Goal: Complete application form

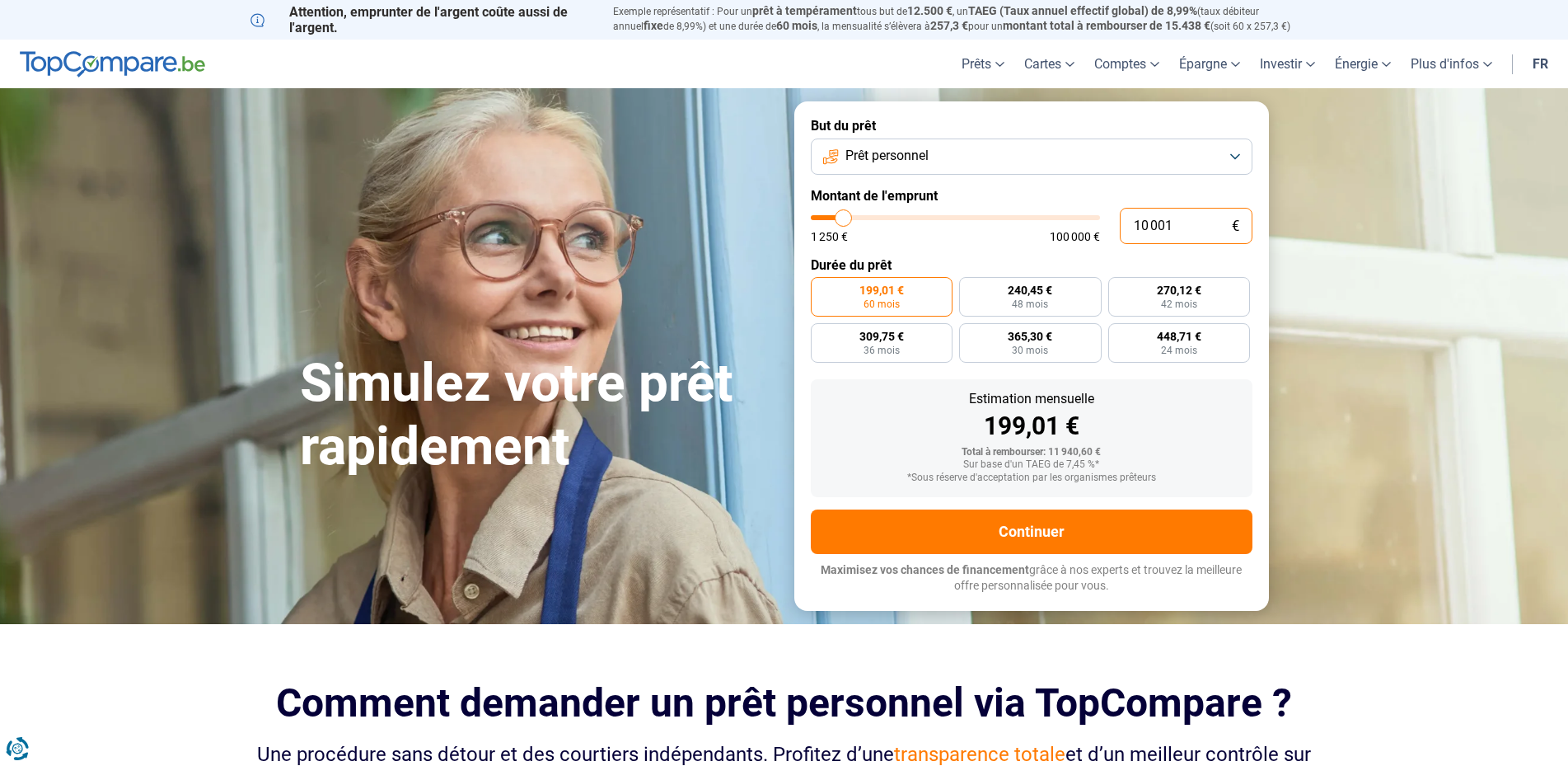
drag, startPoint x: 1179, startPoint y: 224, endPoint x: 1100, endPoint y: 218, distance: 79.2
click at [1119, 218] on input "10 001" at bounding box center [1186, 226] width 133 height 36
type input "1"
type input "1250"
type input "11"
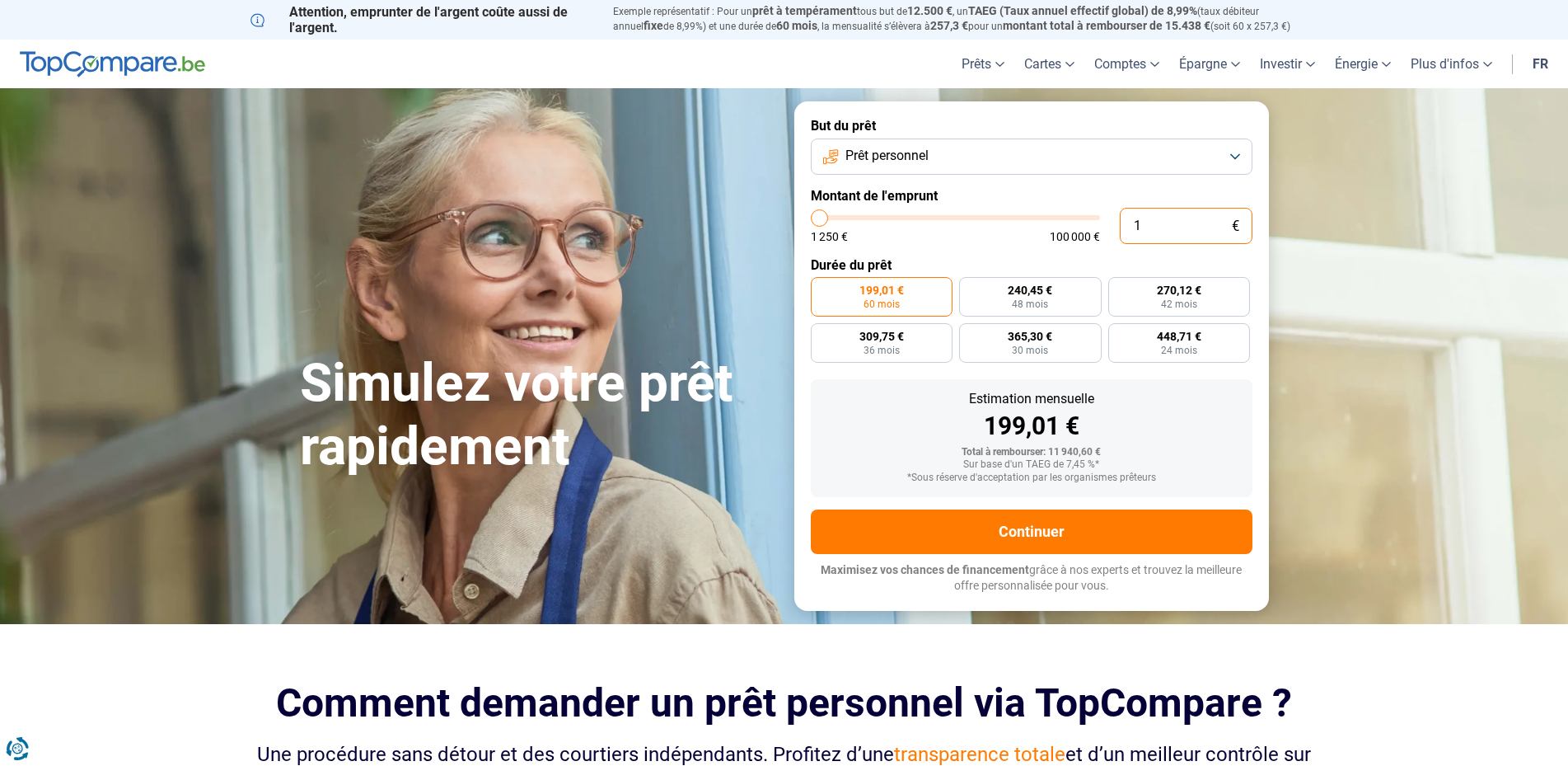
type input "1250"
type input "110"
type input "1250"
type input "1 100"
type input "1250"
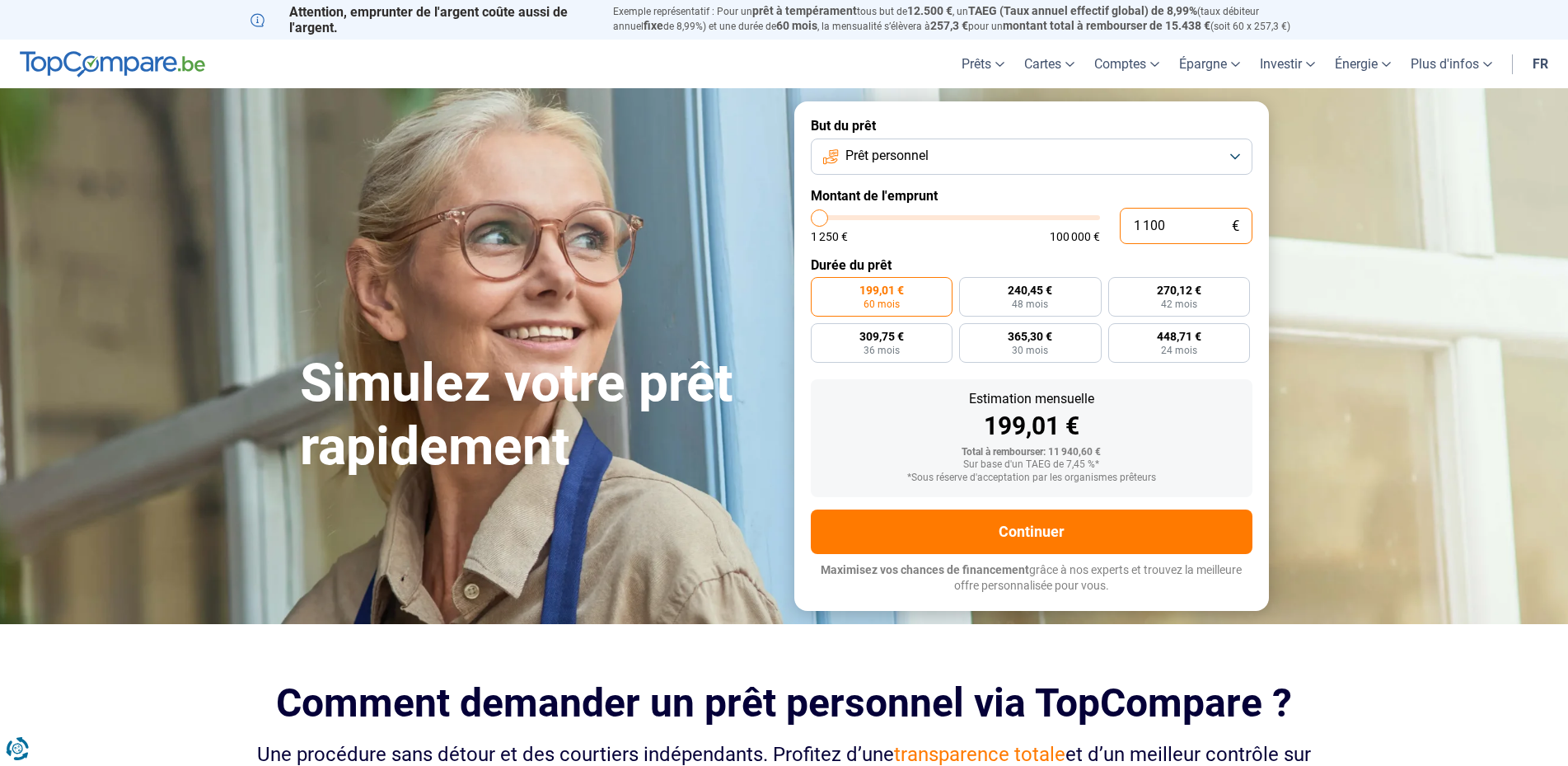
type input "11 000"
type input "11000"
type input "10 750"
type input "10750"
type input "11 000"
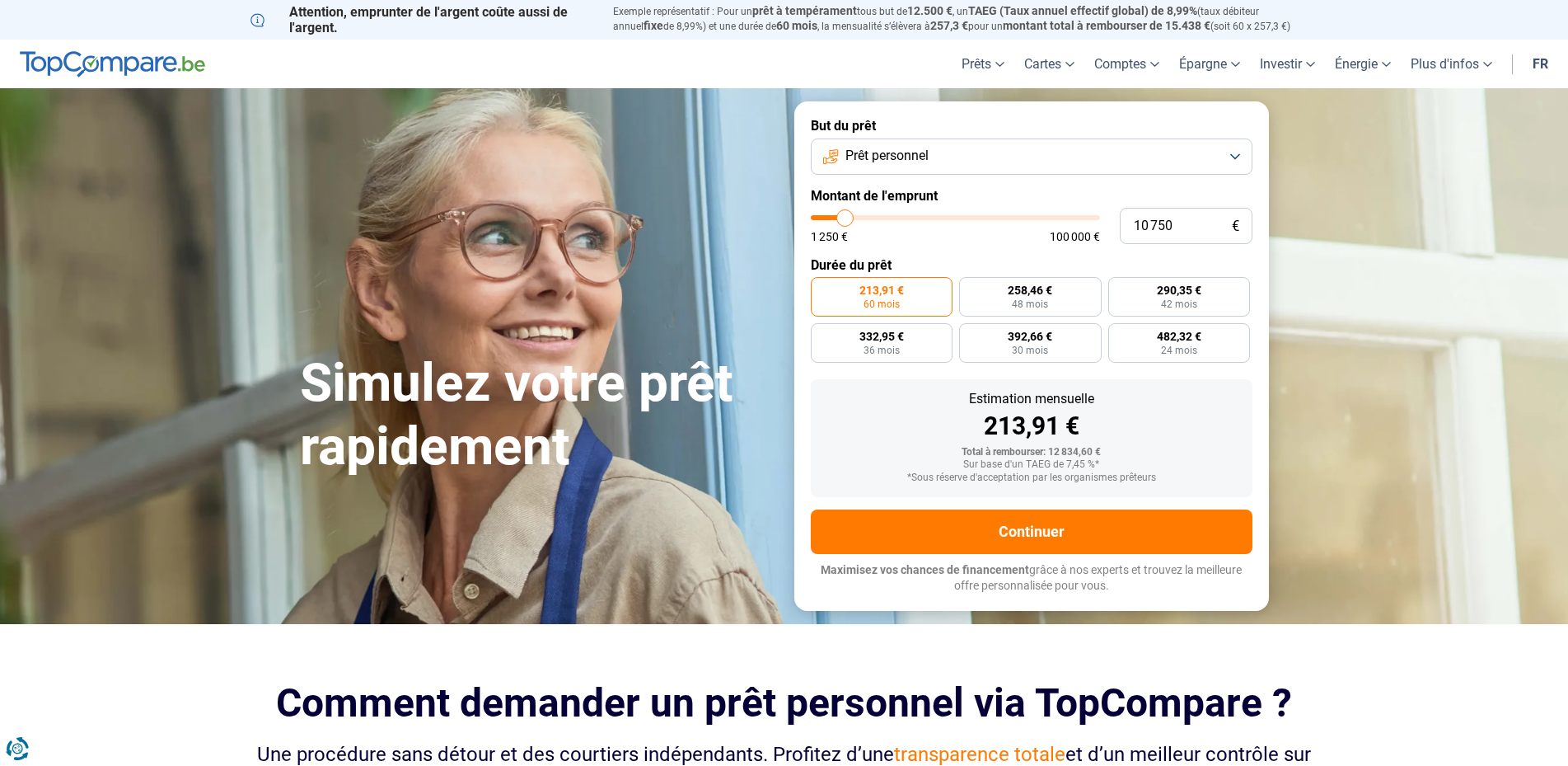
type input "11000"
type input "11 500"
type input "11500"
type input "12 000"
type input "12000"
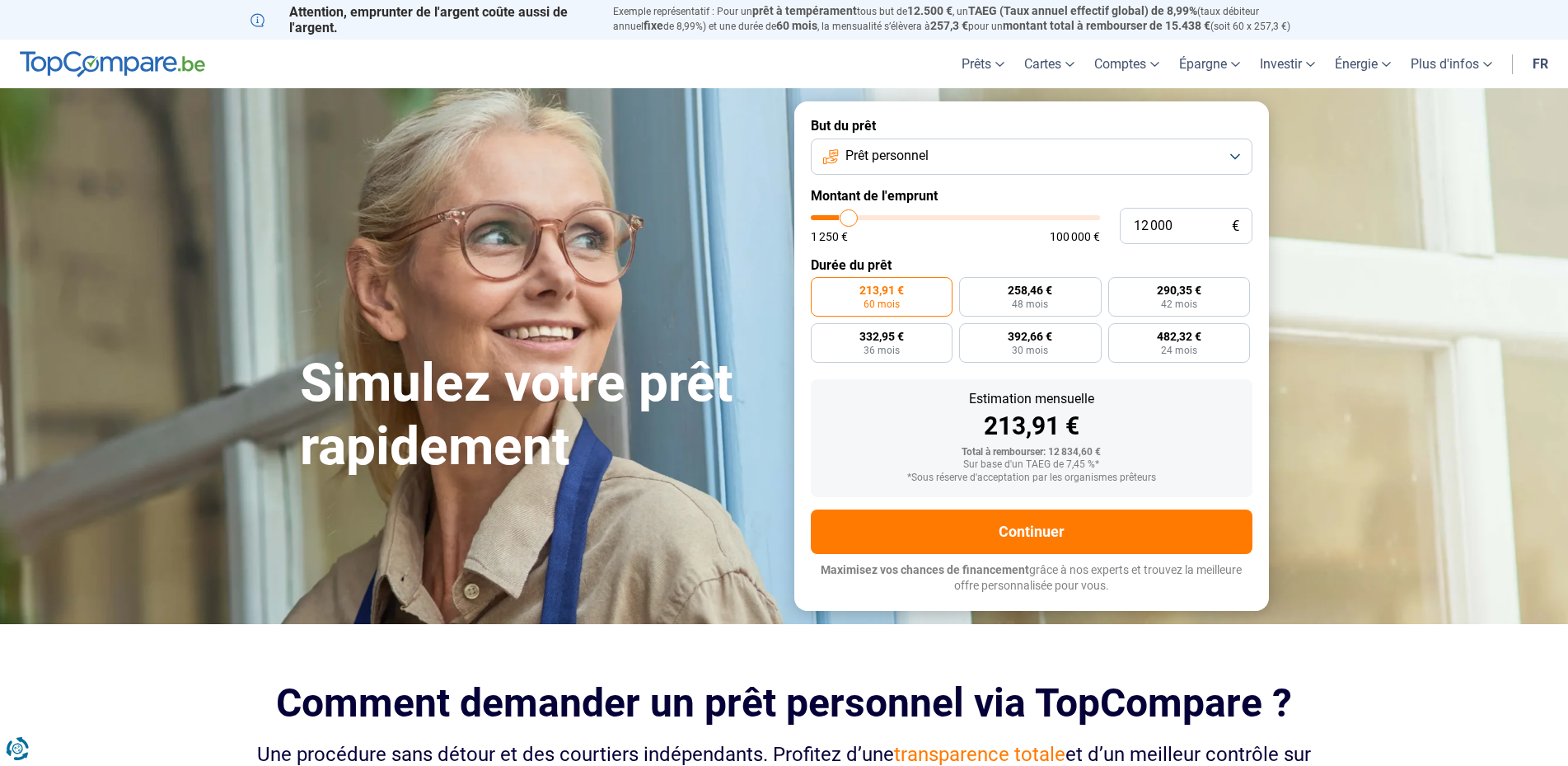
type input "12 500"
type input "12500"
type input "14 500"
type input "14500"
type input "15 250"
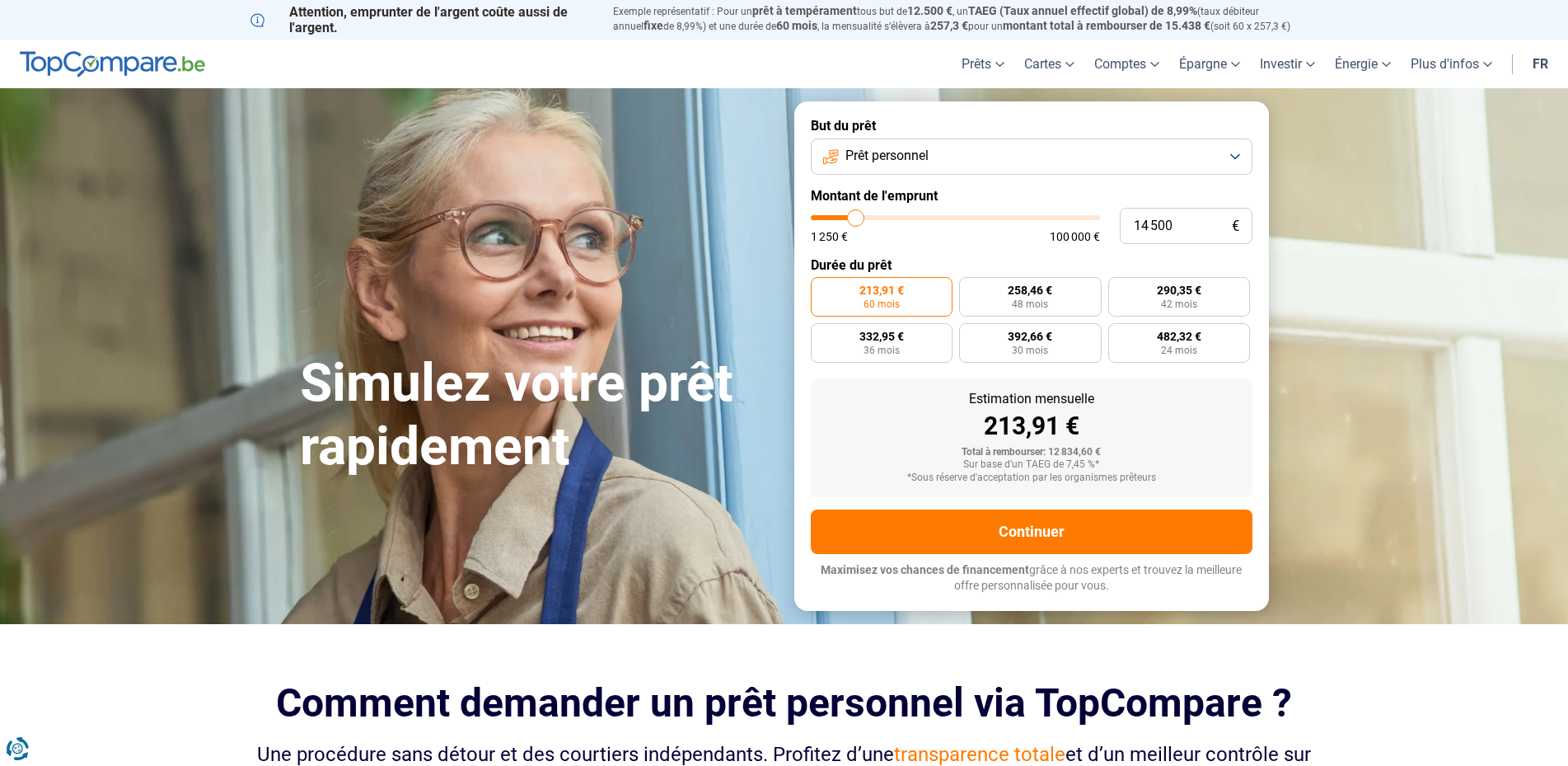
type input "15250"
type input "16 250"
type input "16250"
type input "16 500"
type input "16500"
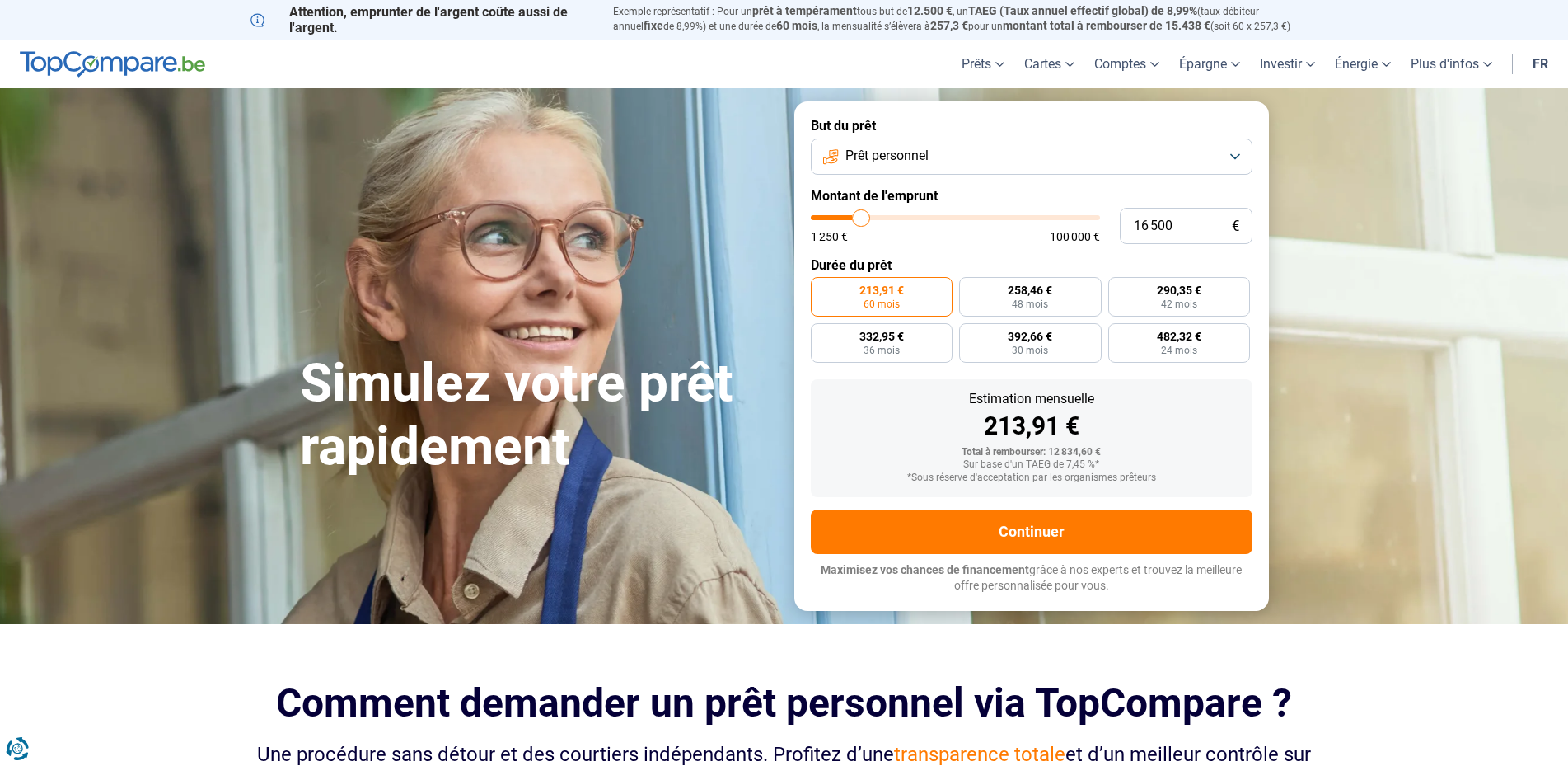
type input "16 750"
type input "16750"
type input "17 000"
type input "17000"
type input "18 000"
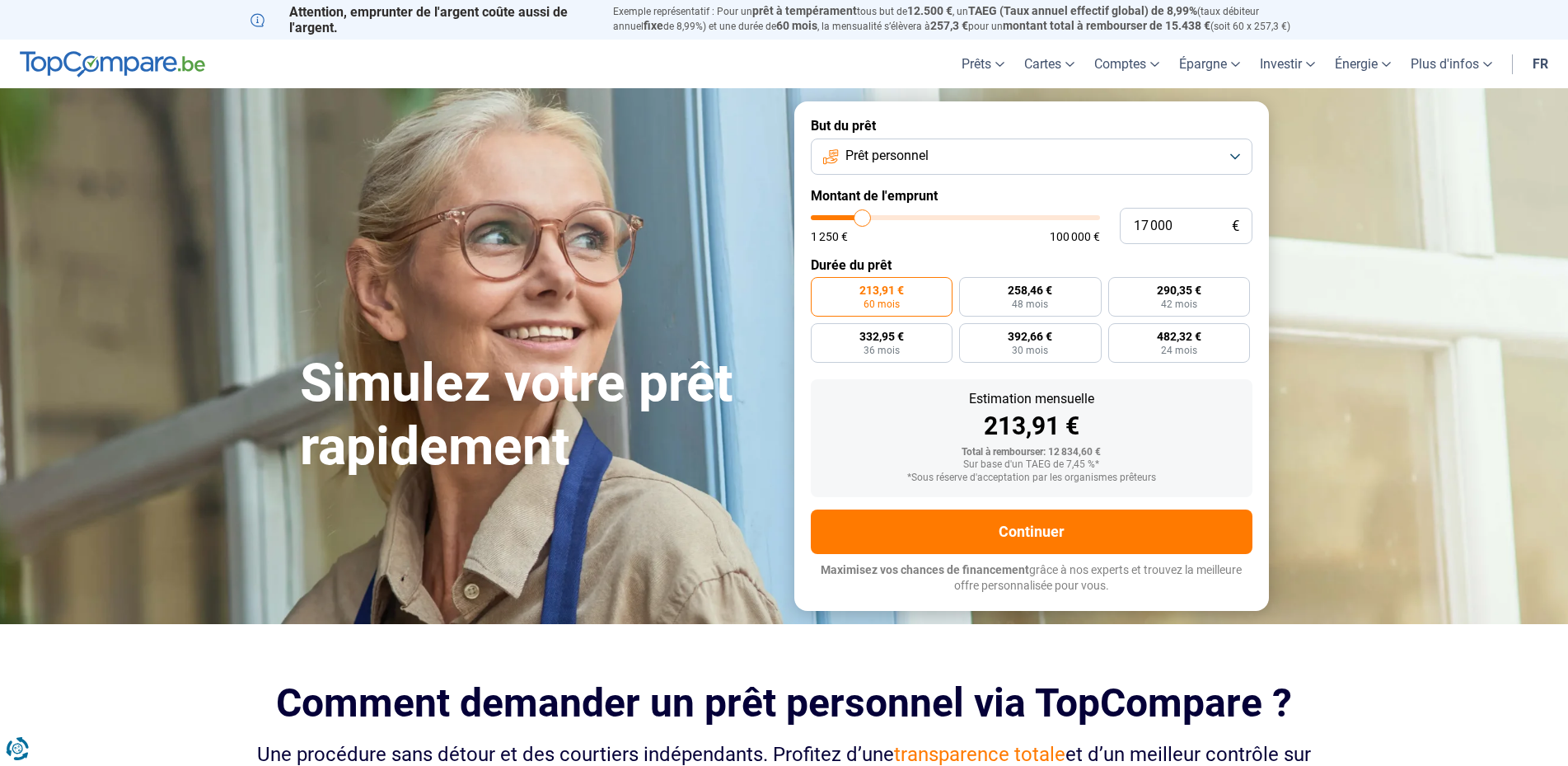
type input "18000"
type input "18 250"
type input "18250"
type input "19 000"
type input "19000"
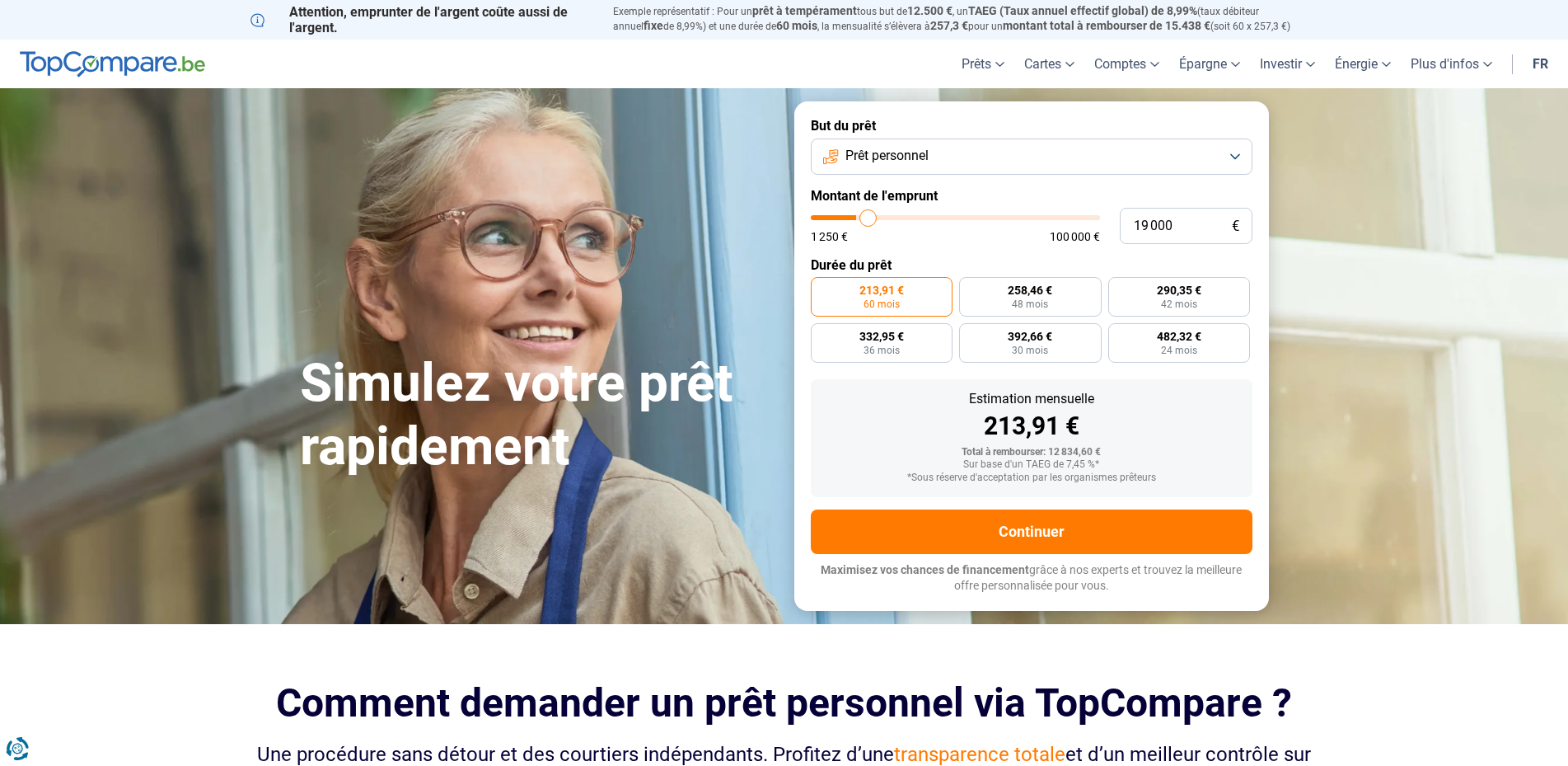
type input "19 250"
type input "19250"
type input "19 750"
type input "19750"
type input "20 000"
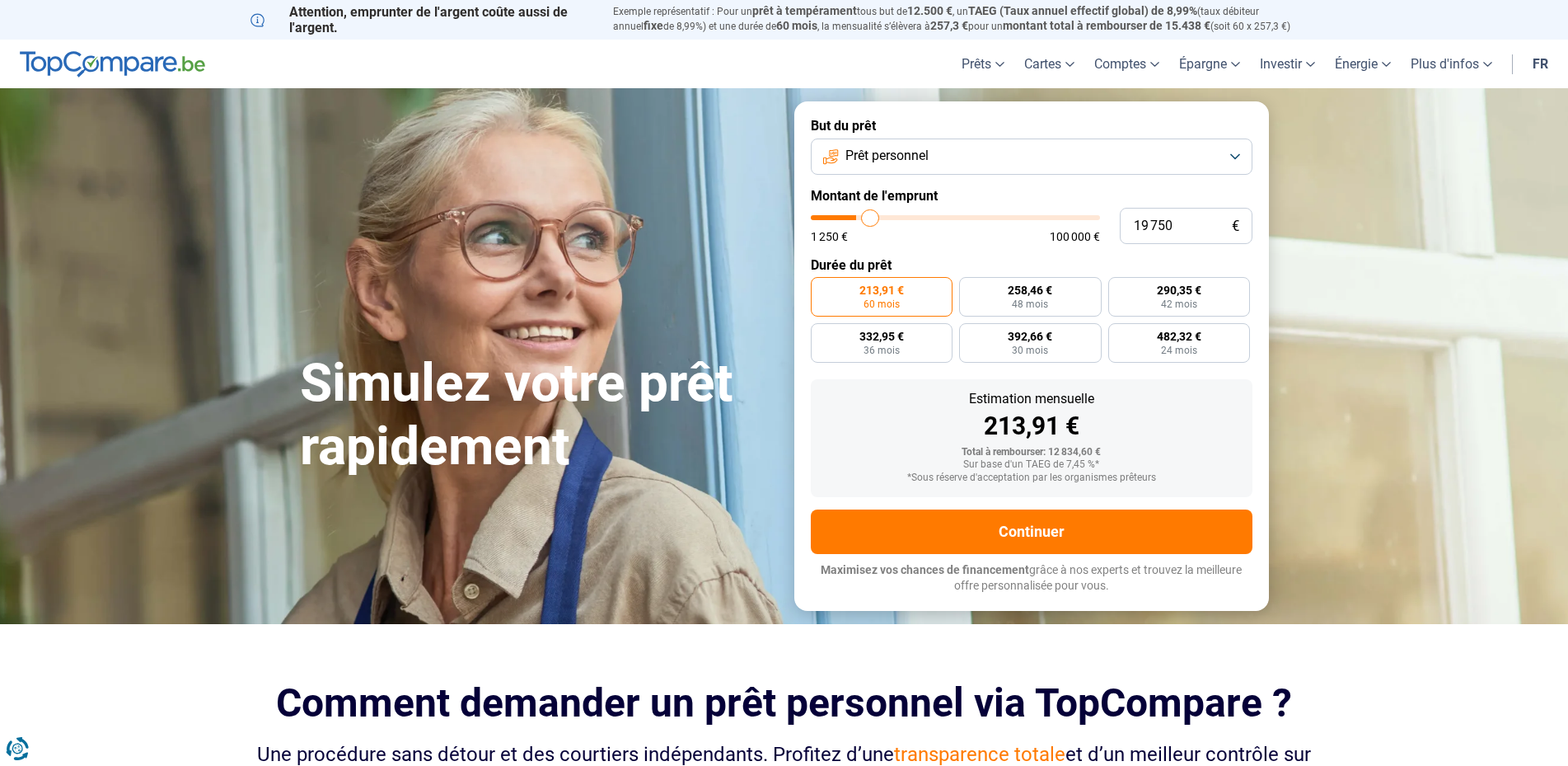
type input "20000"
type input "20 250"
type input "20250"
type input "20 750"
type input "20750"
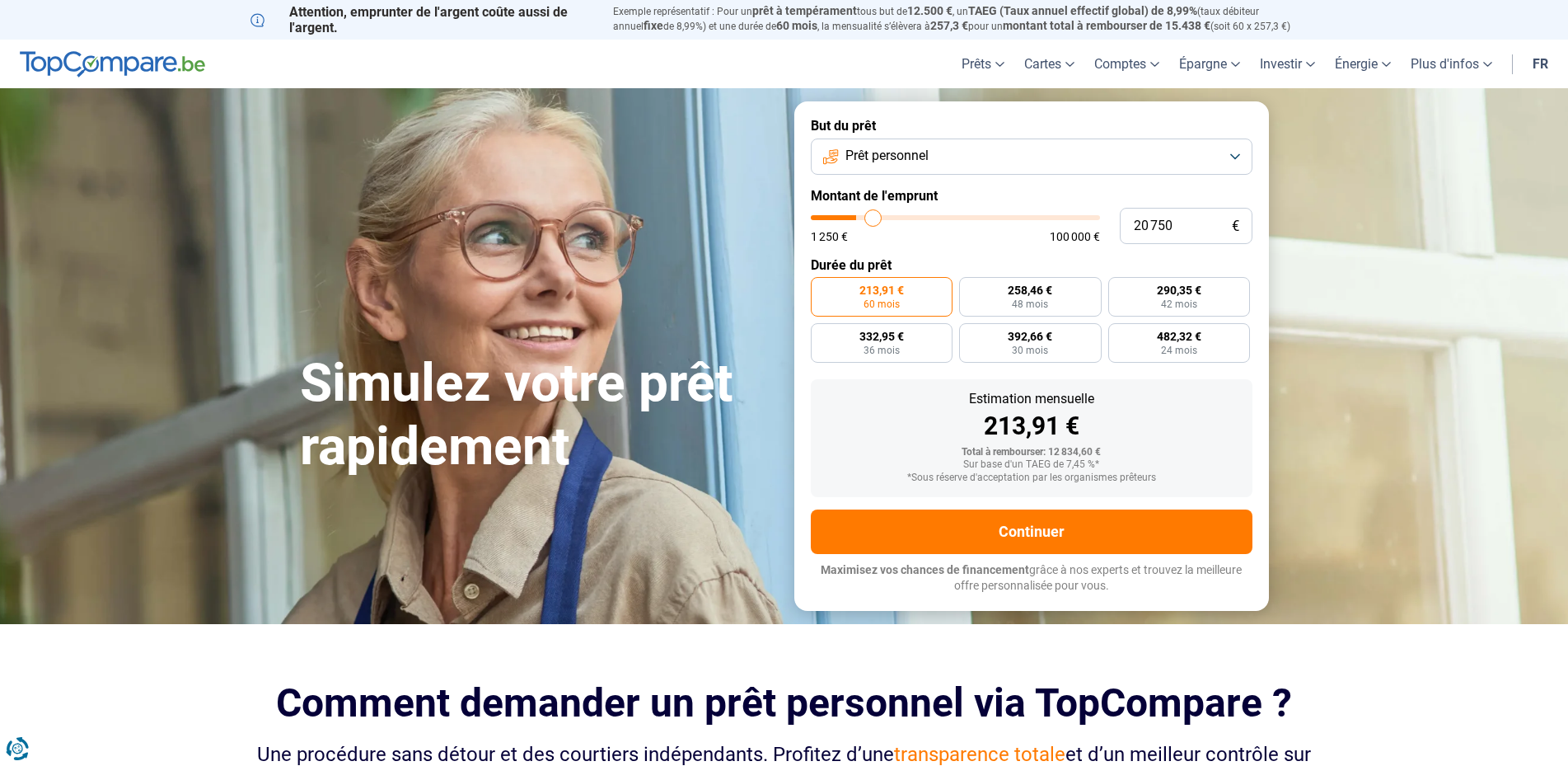
type input "21 000"
type input "21000"
type input "21 250"
type input "21250"
type input "21 500"
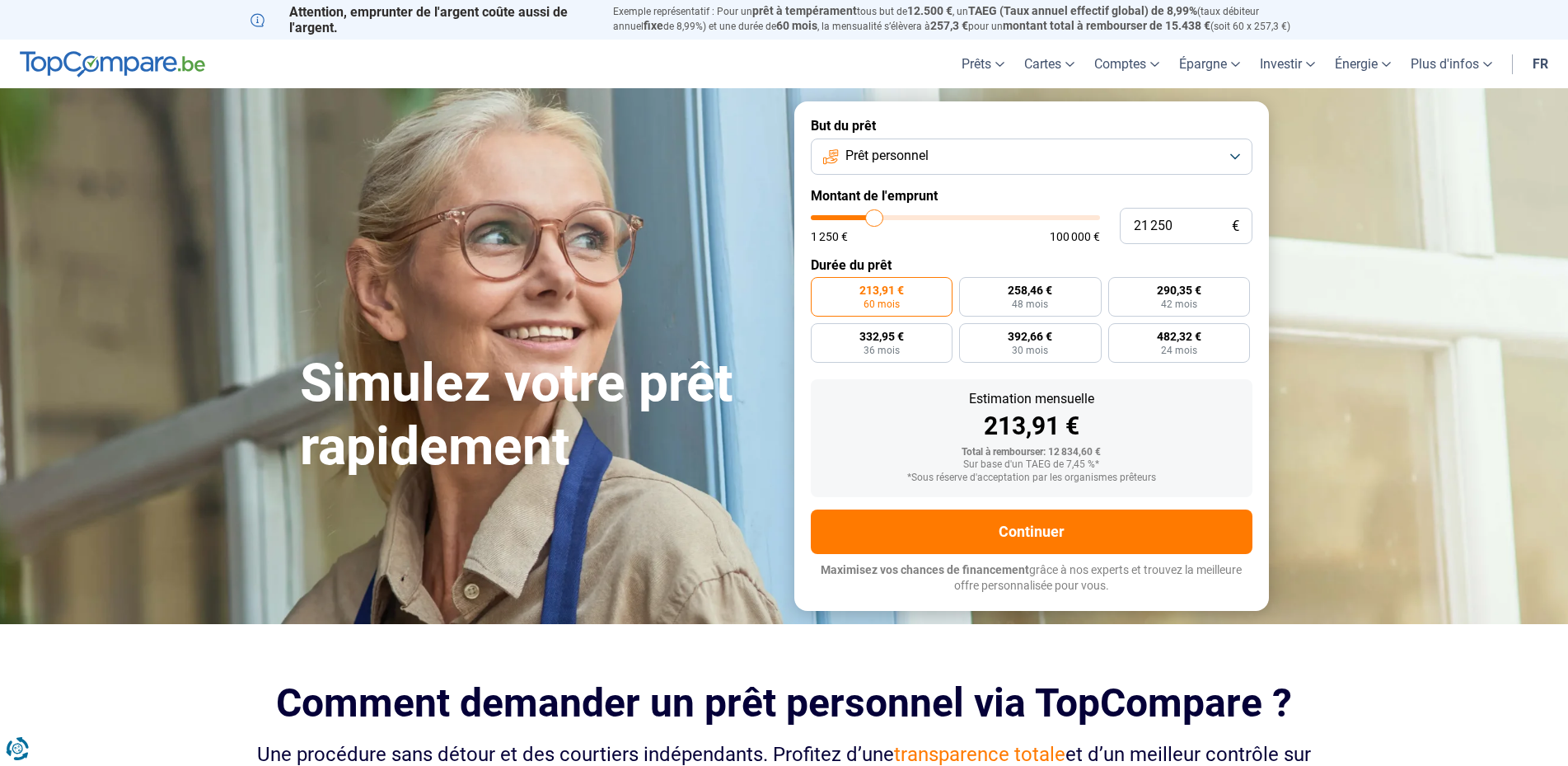
type input "21500"
type input "22 250"
type input "22250"
type input "22 500"
type input "22500"
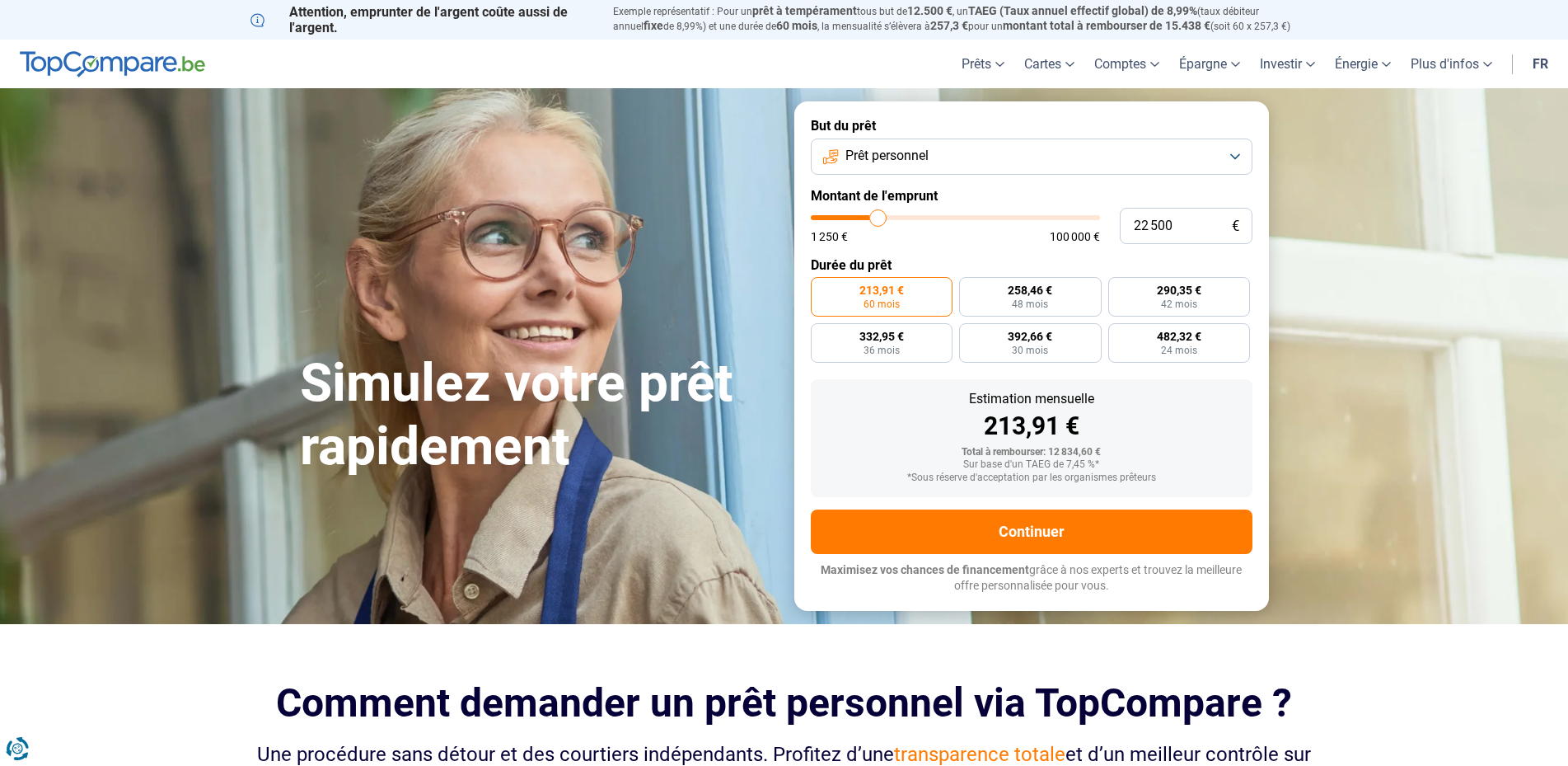
type input "23 250"
type input "23250"
type input "24 750"
type input "24750"
type input "25 500"
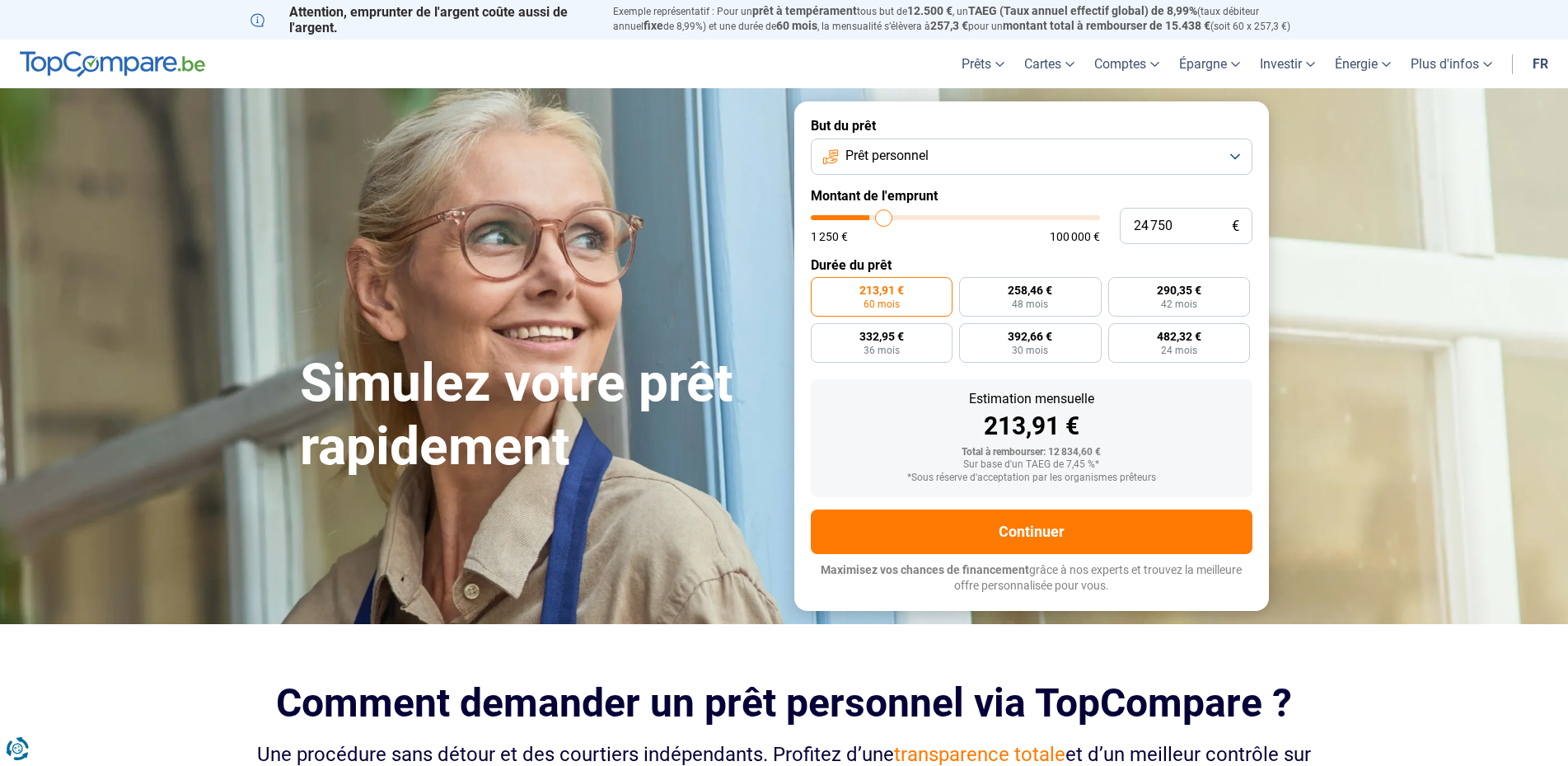
type input "25500"
type input "26 000"
type input "26000"
type input "26 250"
type input "26250"
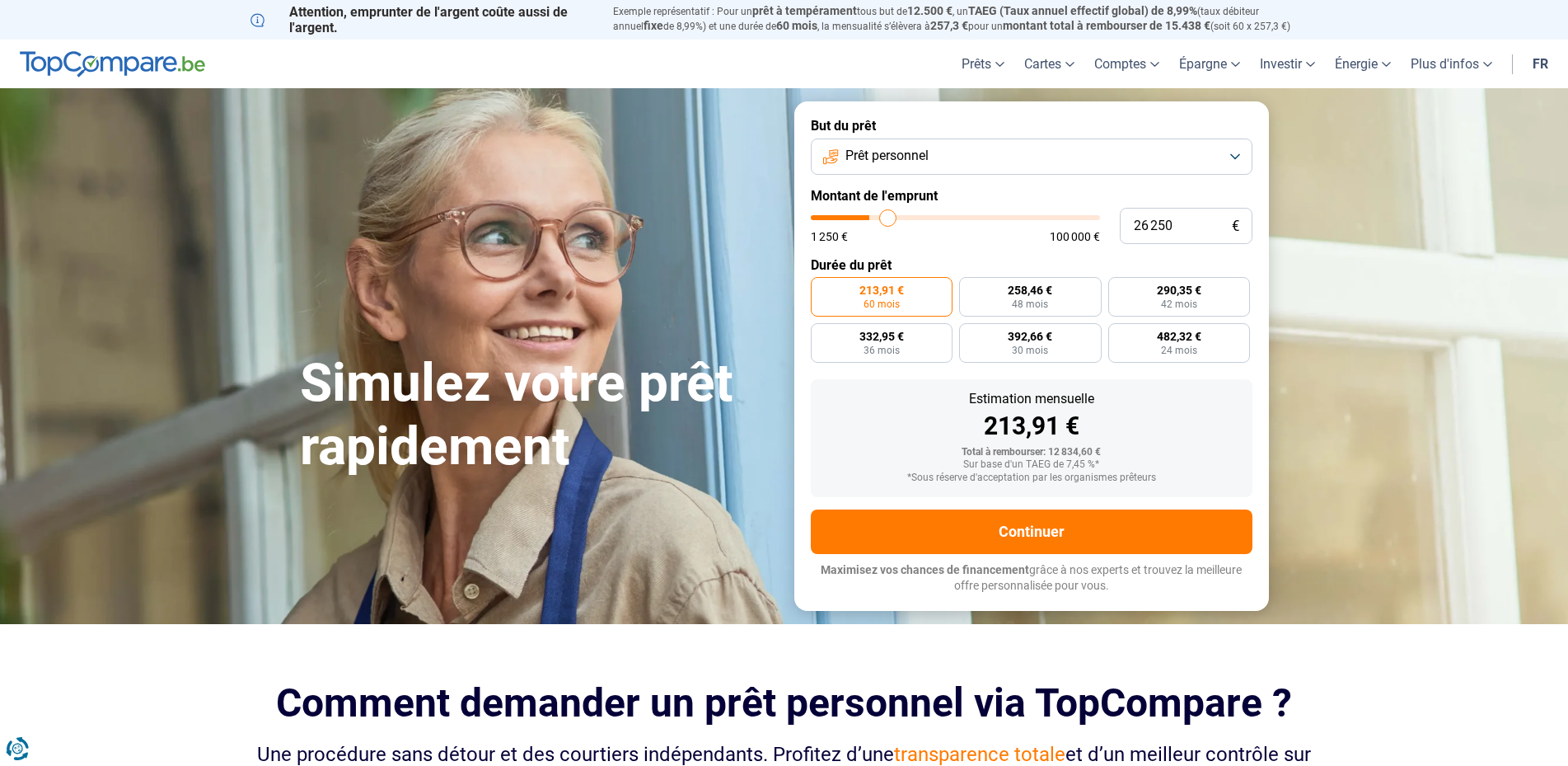
type input "26 750"
type input "26750"
type input "27 250"
type input "27250"
type input "28 250"
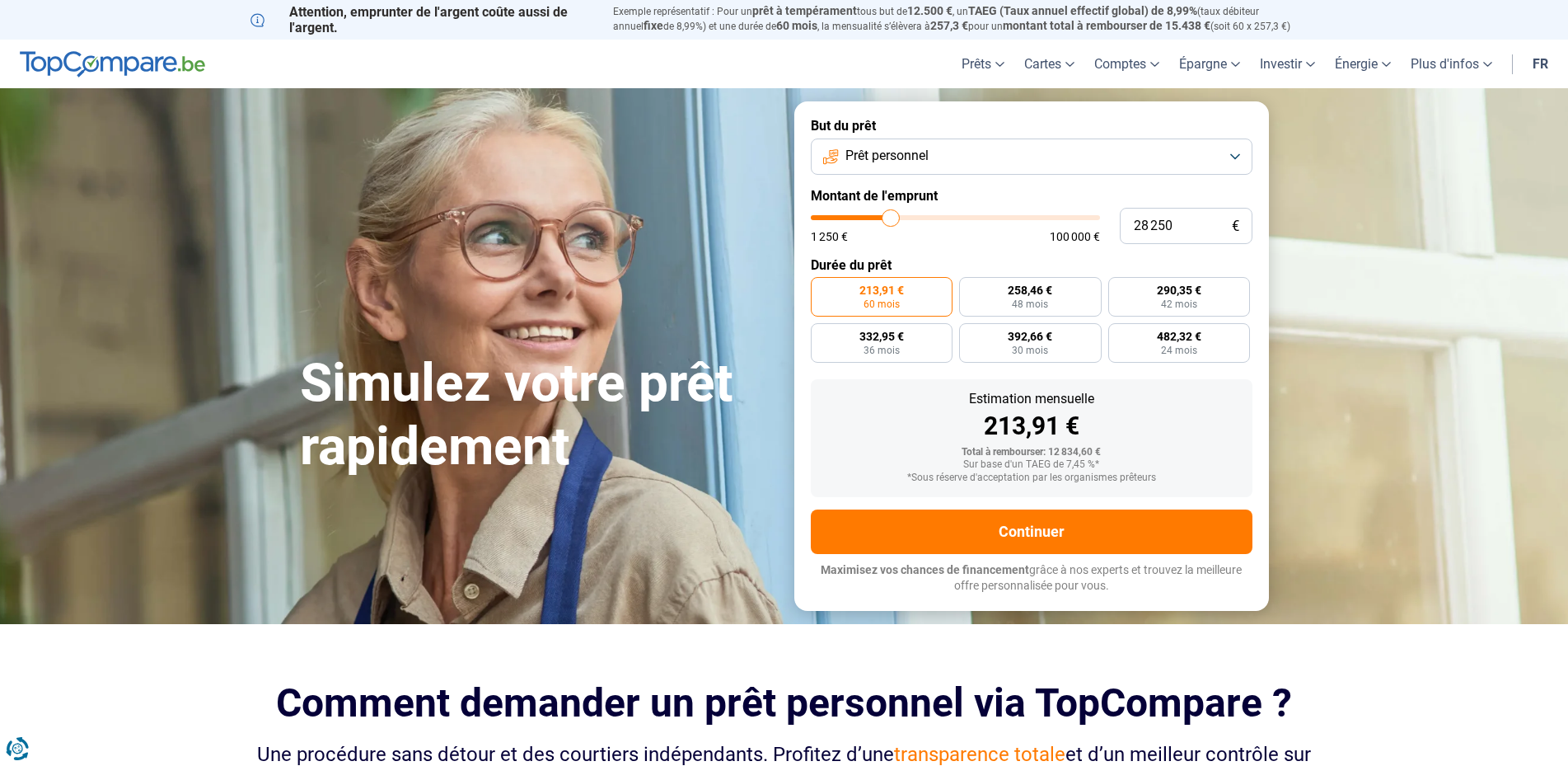
type input "28250"
type input "29 250"
type input "29250"
type input "30 750"
type input "30750"
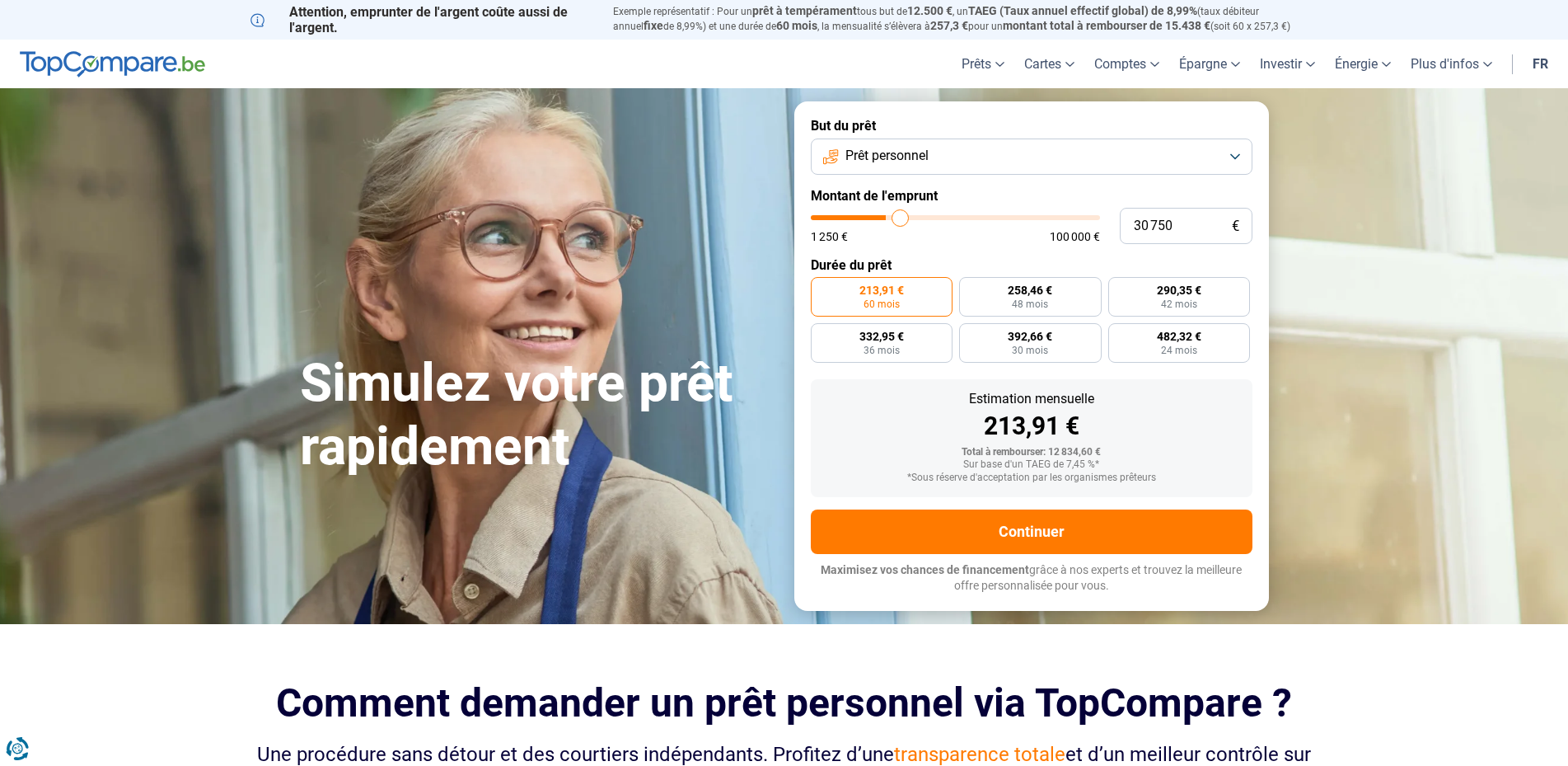
type input "33 750"
type input "33750"
type input "36 000"
type input "36000"
type input "37 750"
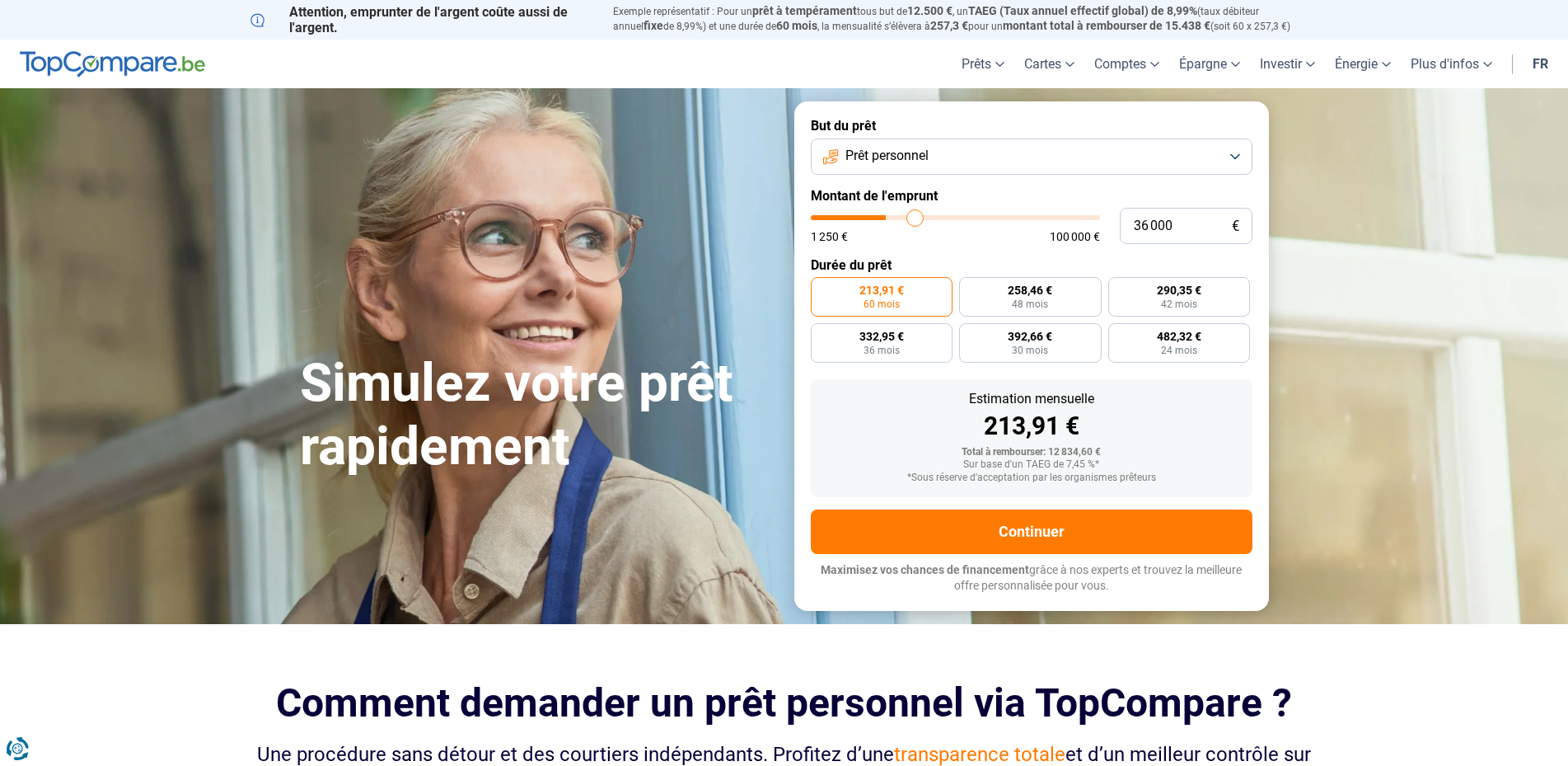
type input "37750"
type input "39 750"
type input "39750"
type input "41 250"
type input "41250"
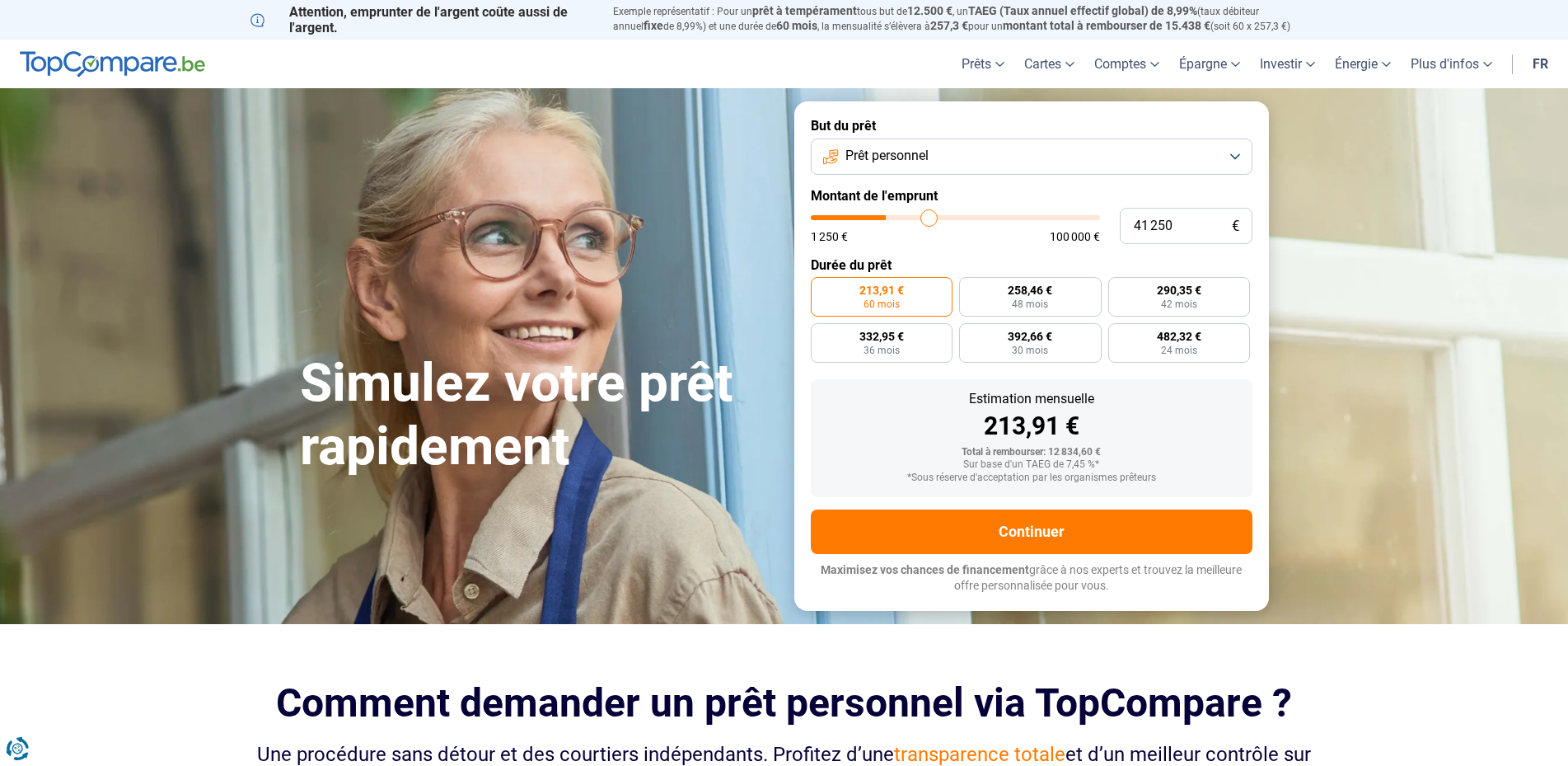
type input "43 000"
type input "43000"
type input "44 000"
type input "44000"
type input "44 500"
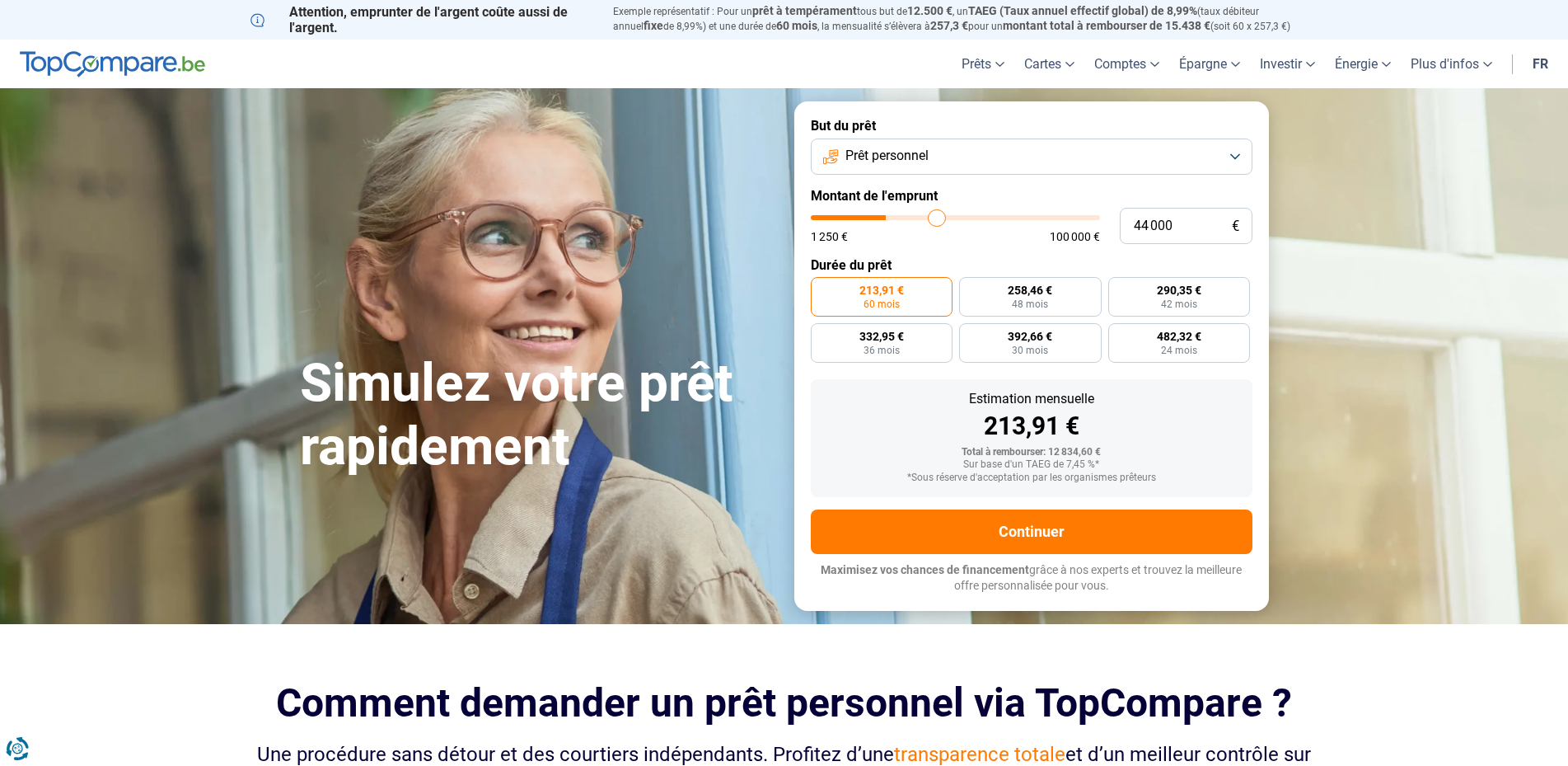
type input "44500"
type input "45 750"
type input "45750"
type input "46 000"
type input "46000"
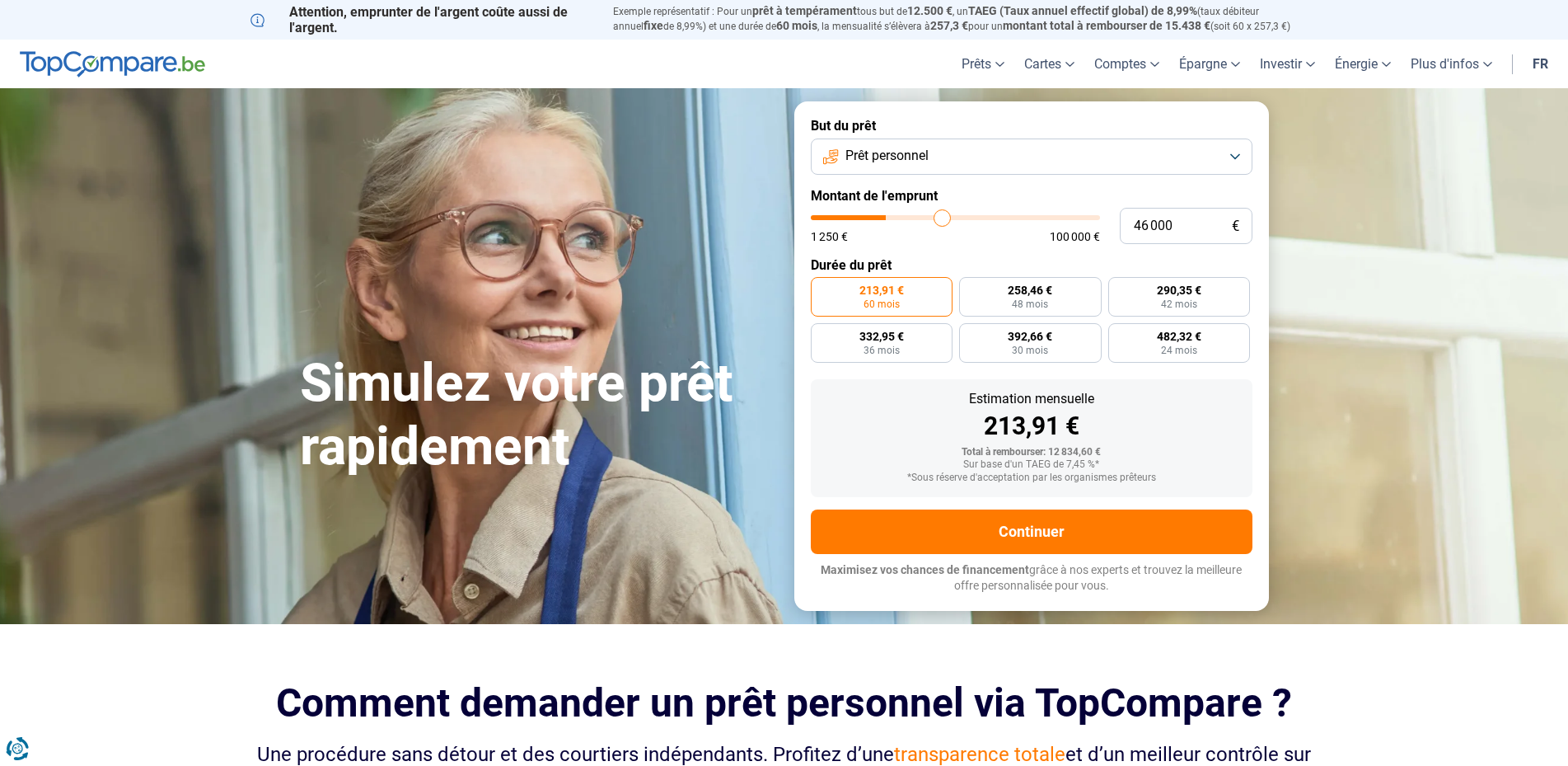
type input "46 500"
type input "46500"
type input "46 750"
type input "46750"
type input "47 000"
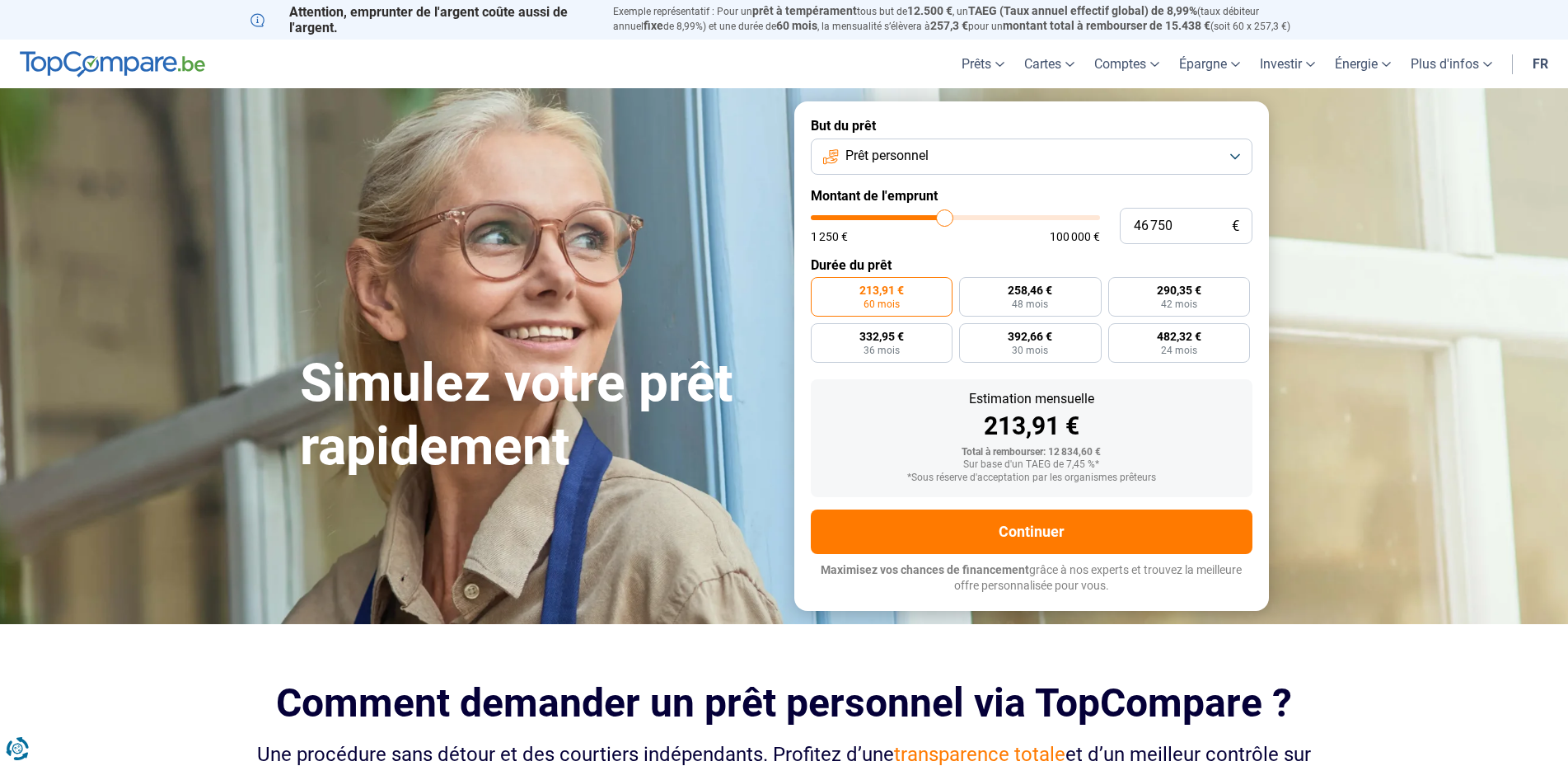
type input "47000"
type input "47 250"
type input "47250"
type input "47 500"
type input "47500"
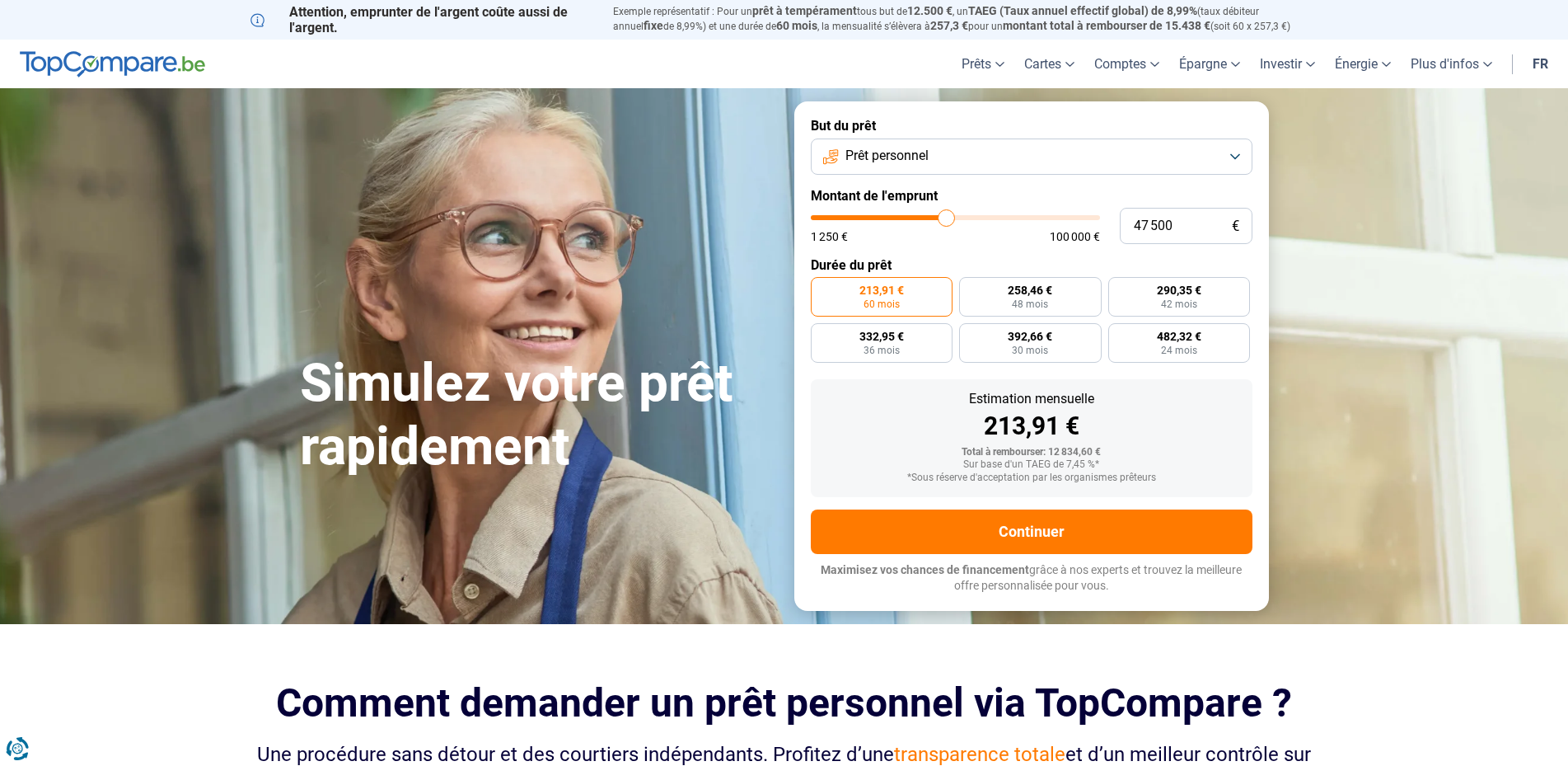
type input "48 000"
type input "48000"
type input "48 250"
type input "48250"
type input "47 250"
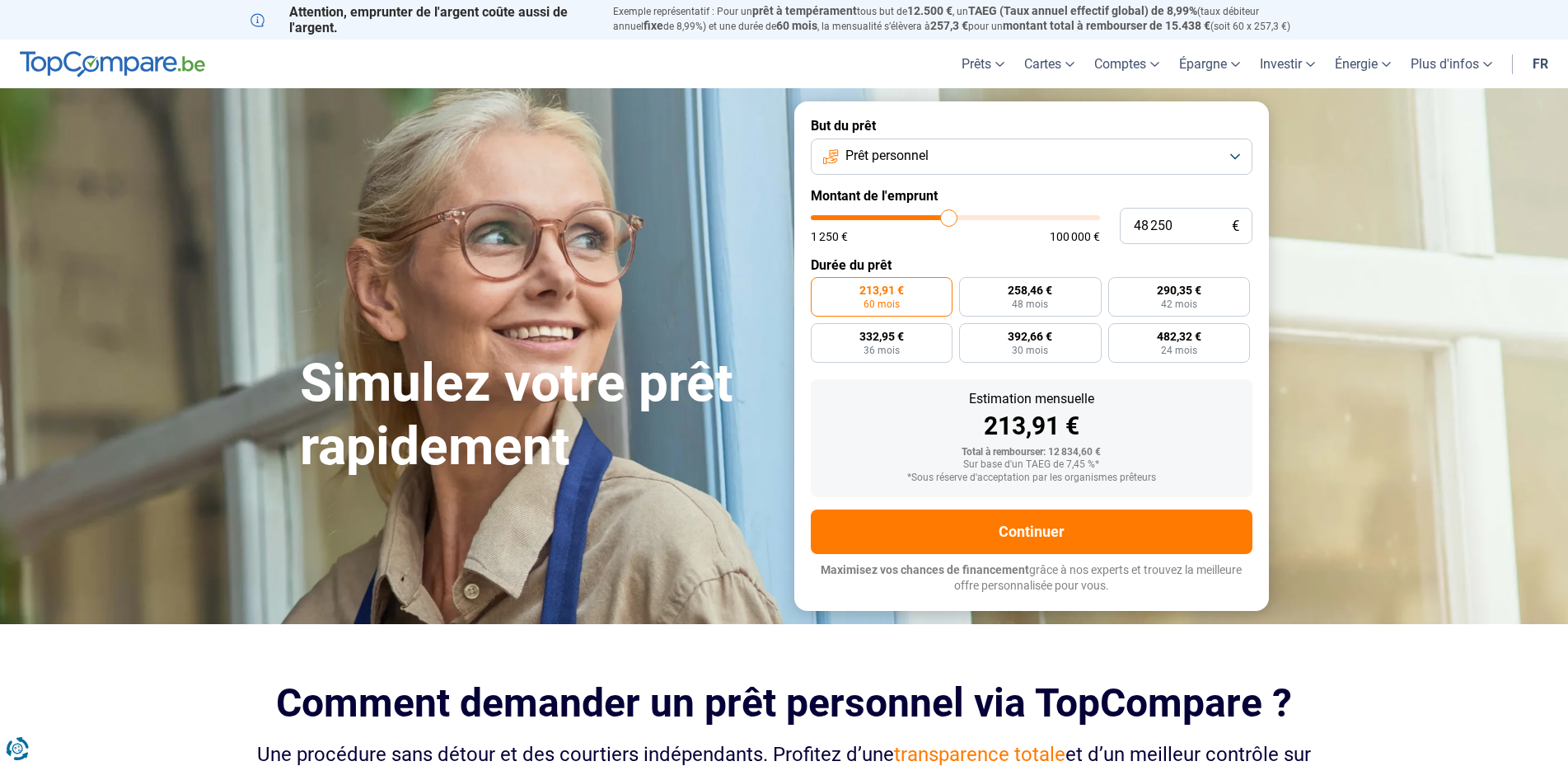
type input "47250"
type input "46 000"
type input "46000"
type input "42 000"
type input "42000"
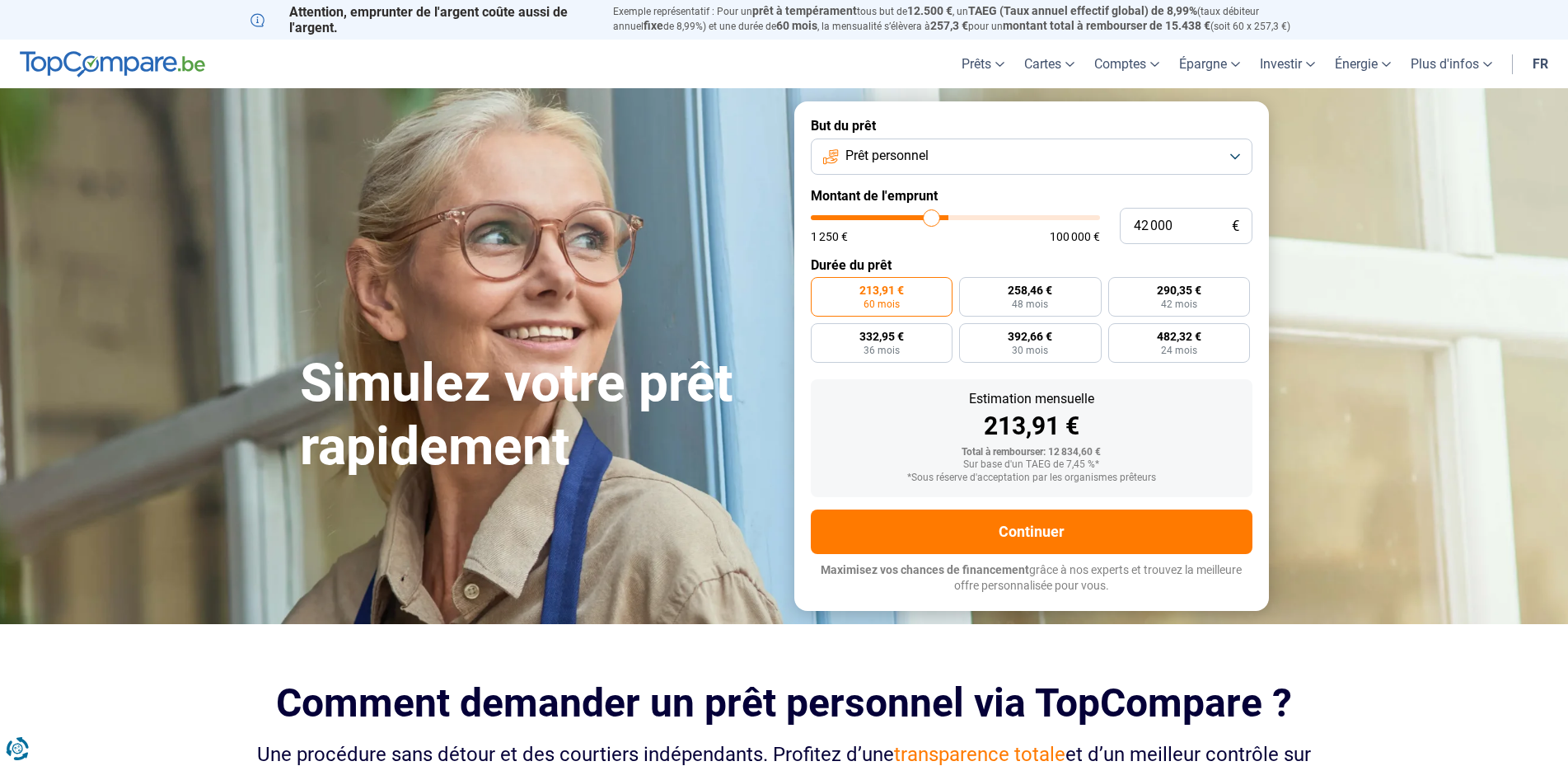
type input "38 750"
type input "38750"
type input "34 500"
type input "34500"
type input "32 750"
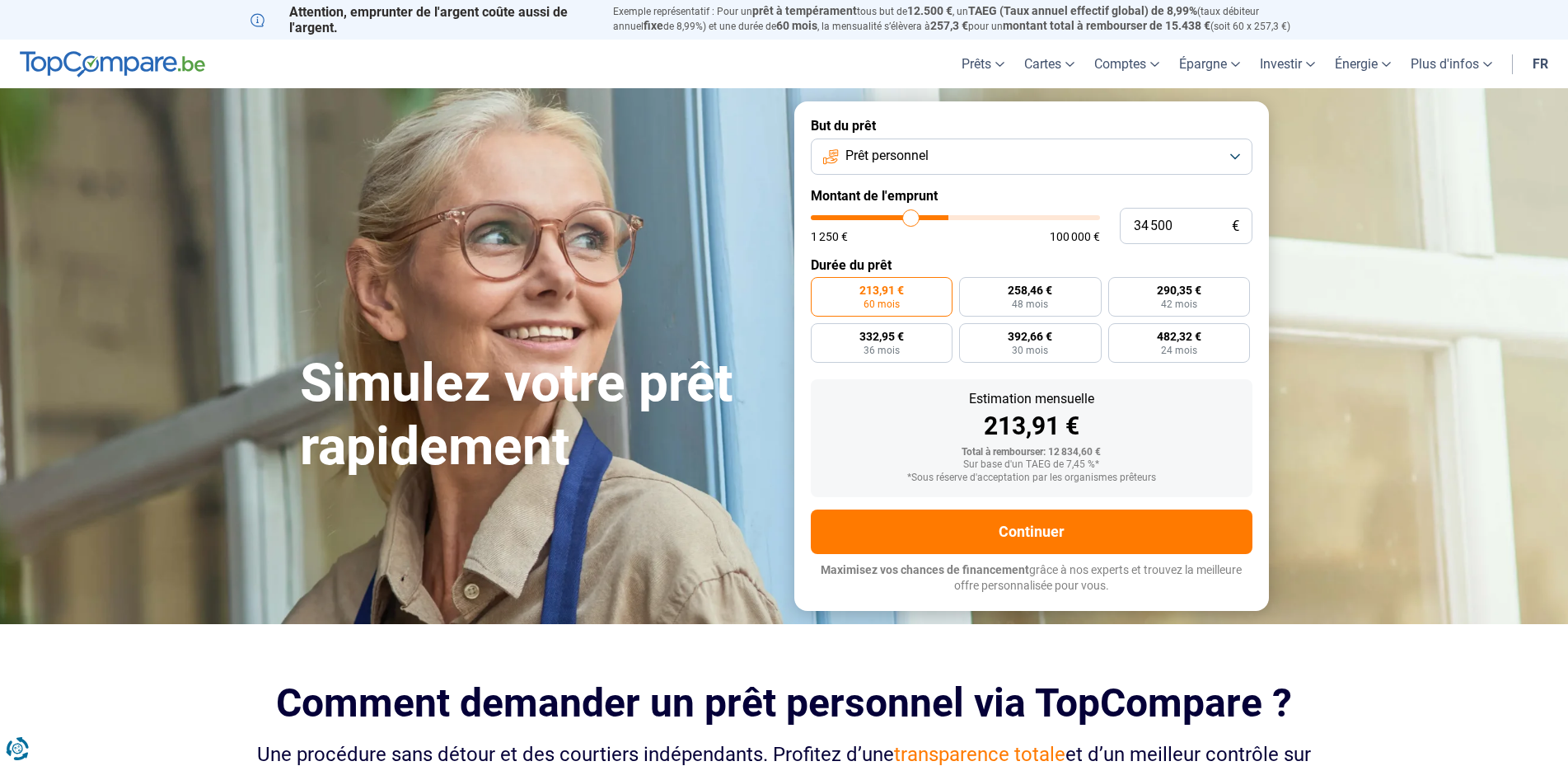
type input "32750"
type input "31 750"
type input "31750"
type input "30 750"
type input "30750"
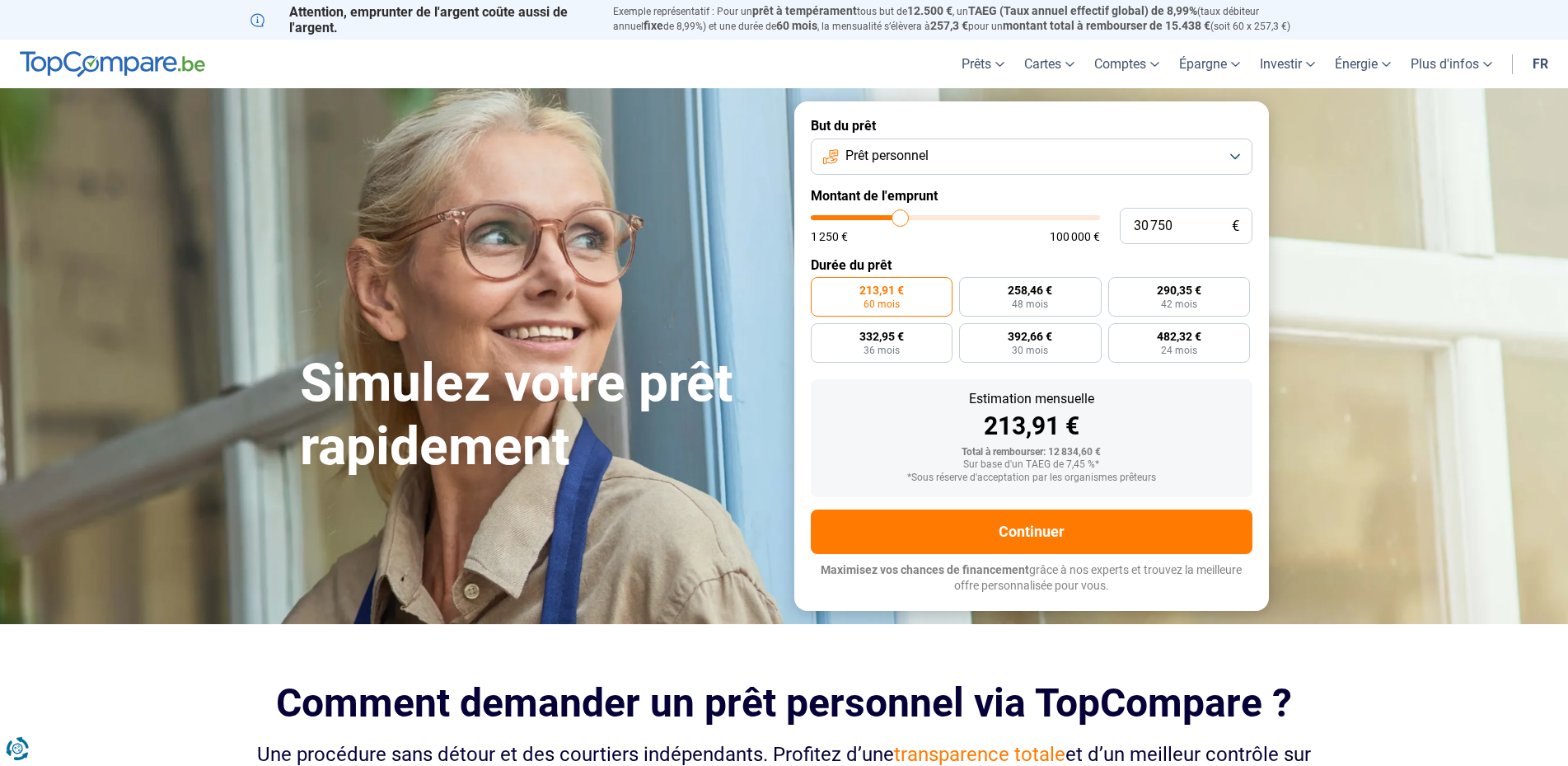
type input "30 250"
type input "30250"
type input "30 000"
type input "30000"
type input "29 500"
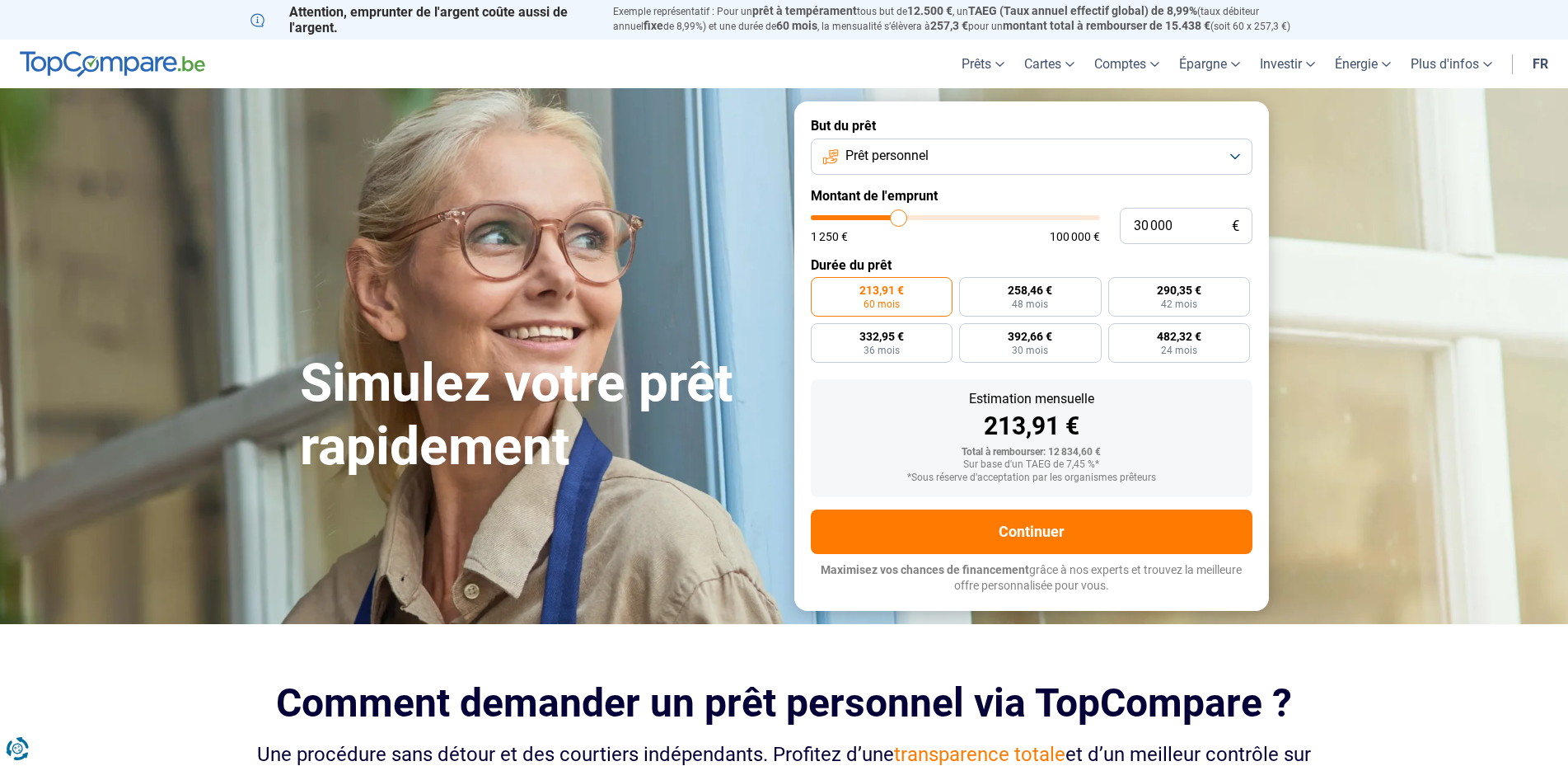
type input "29500"
type input "29 250"
type input "29250"
type input "28 250"
type input "28250"
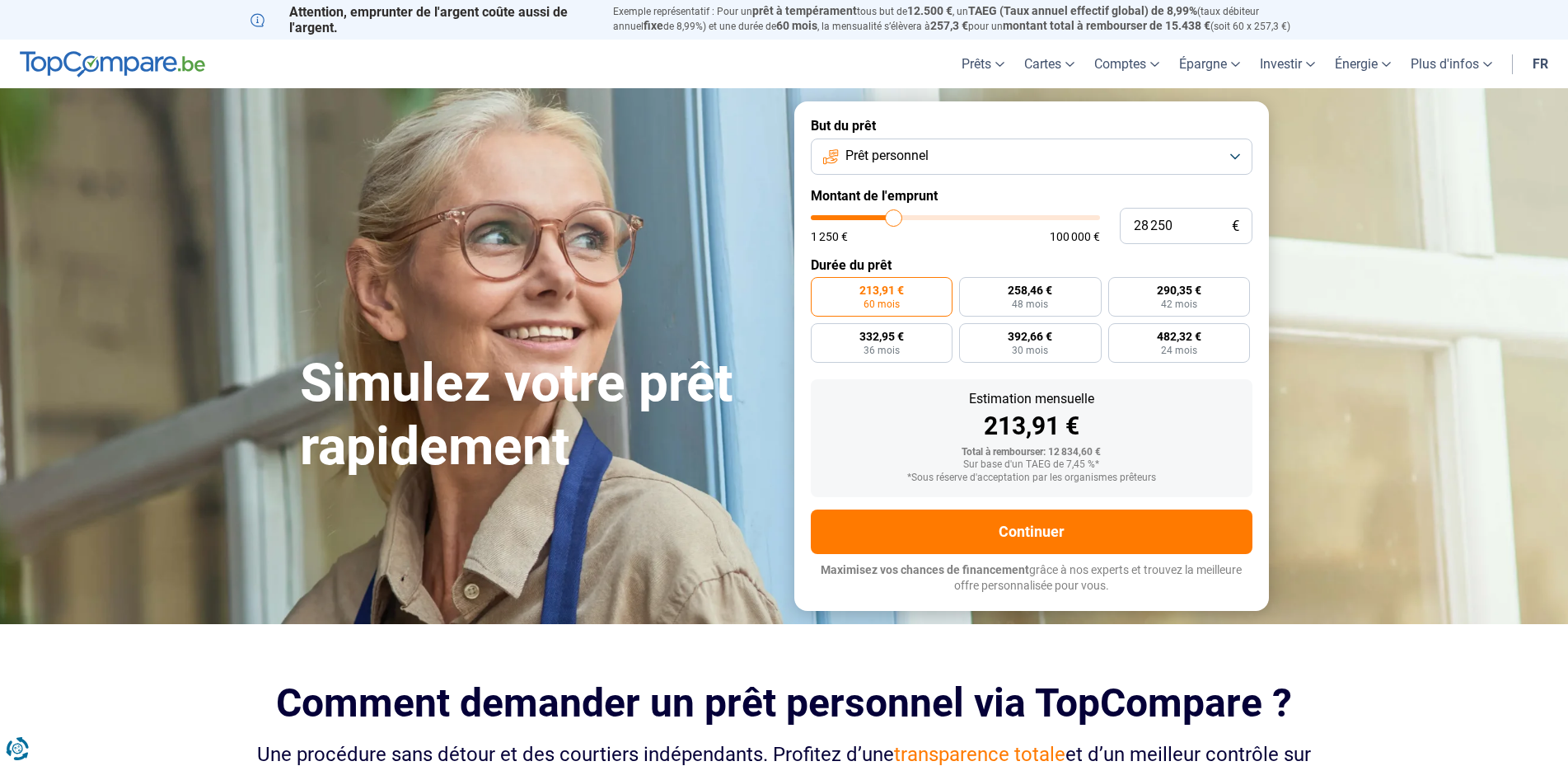
type input "27 250"
type input "27250"
type input "26 750"
type input "26750"
type input "26 250"
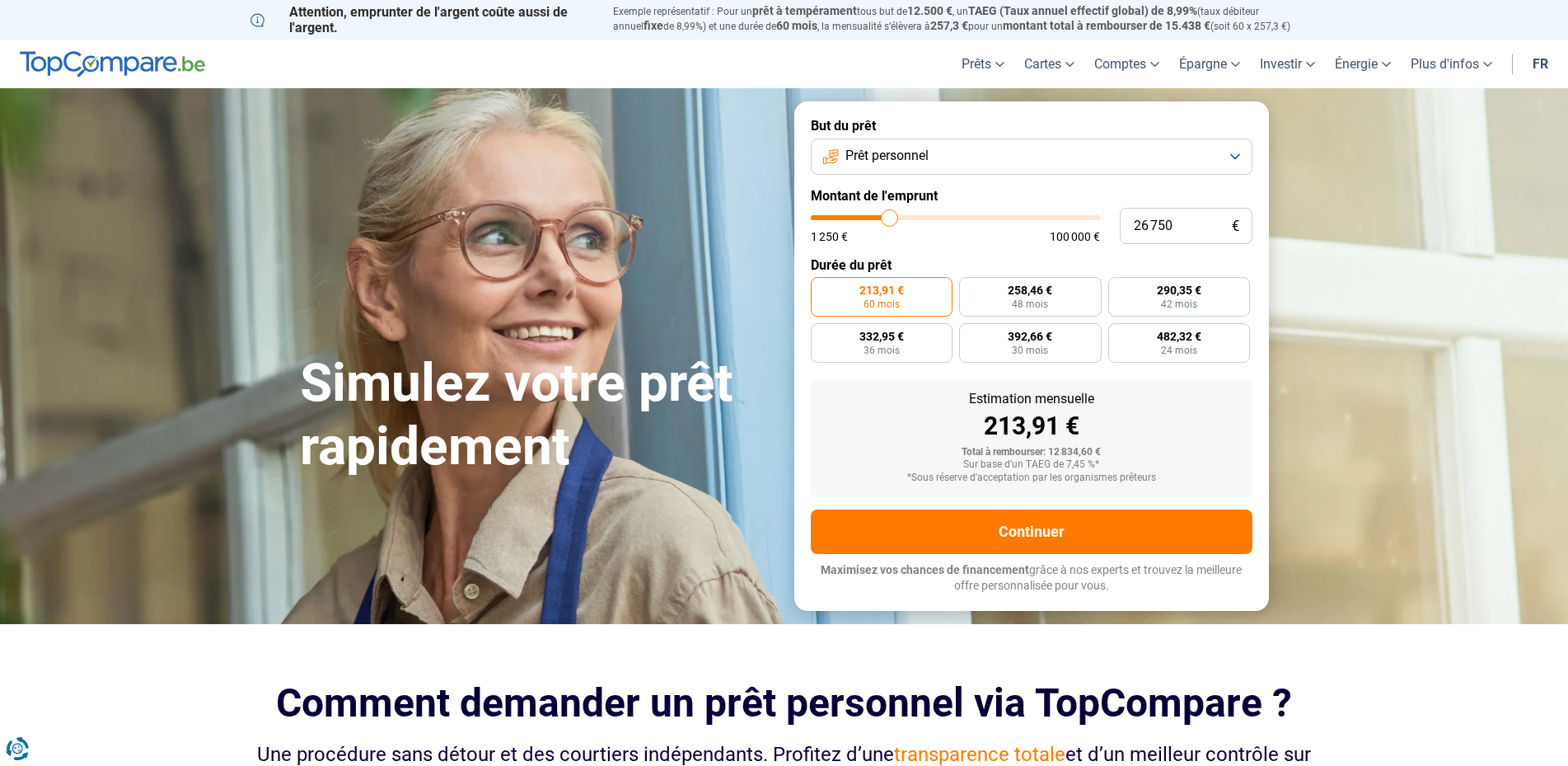
type input "26250"
type input "25 750"
type input "25750"
type input "25 500"
type input "25500"
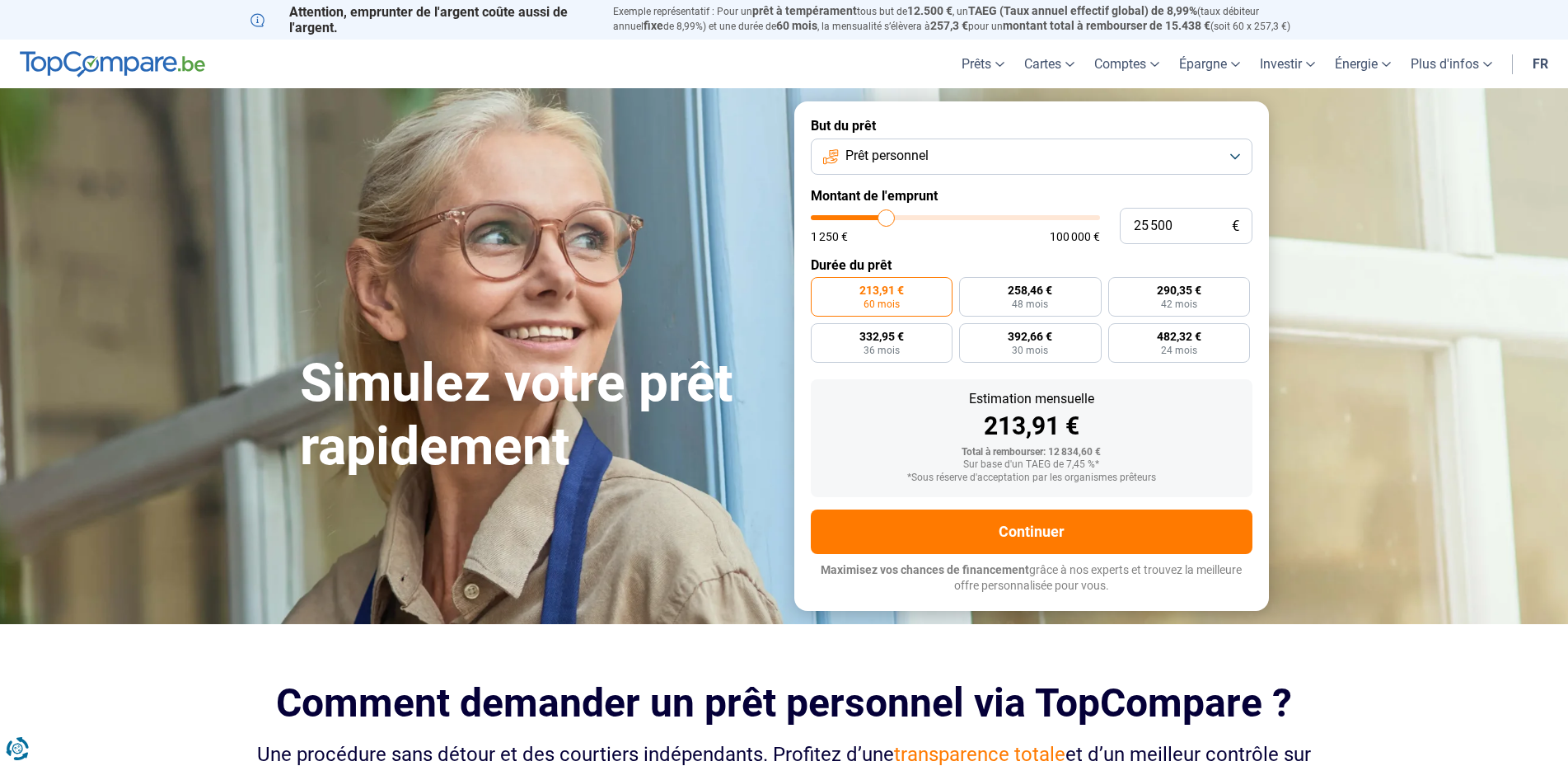
type input "25 250"
type input "25250"
type input "24 750"
type input "24750"
type input "24 000"
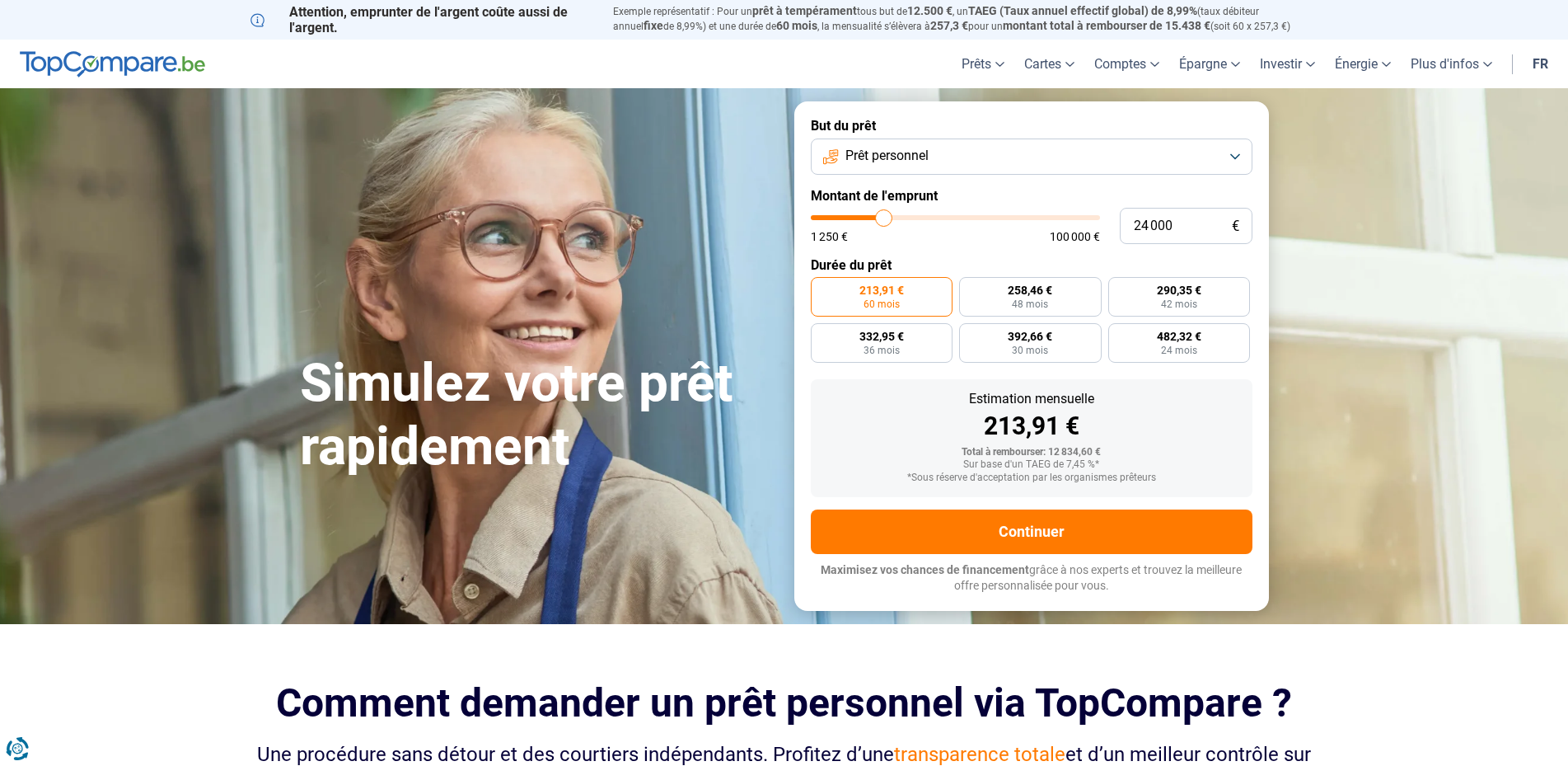
type input "24000"
type input "23 250"
type input "23250"
type input "21 750"
type input "21750"
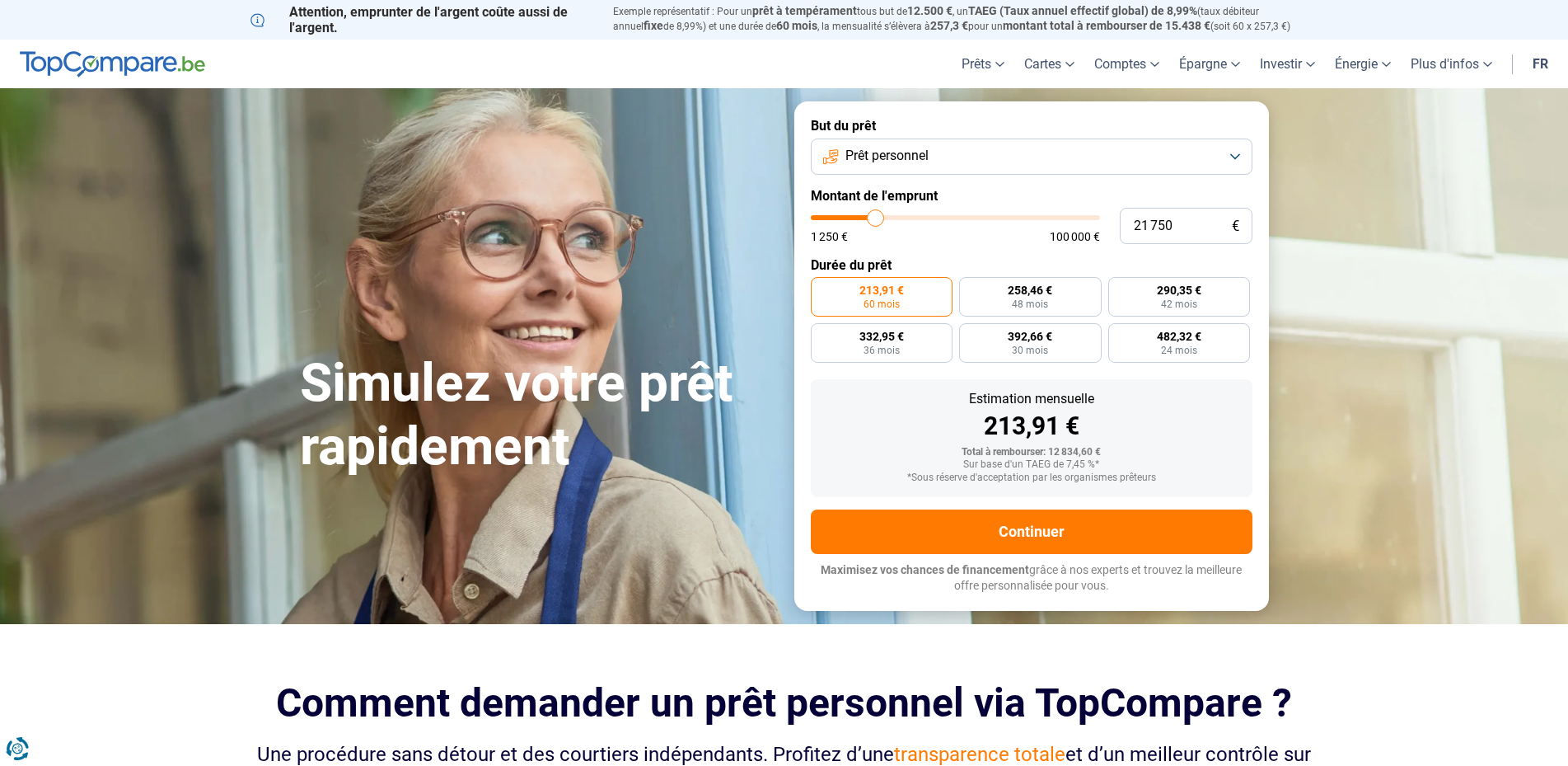
type input "20 500"
type input "20500"
type input "20 250"
type input "20250"
type input "20 000"
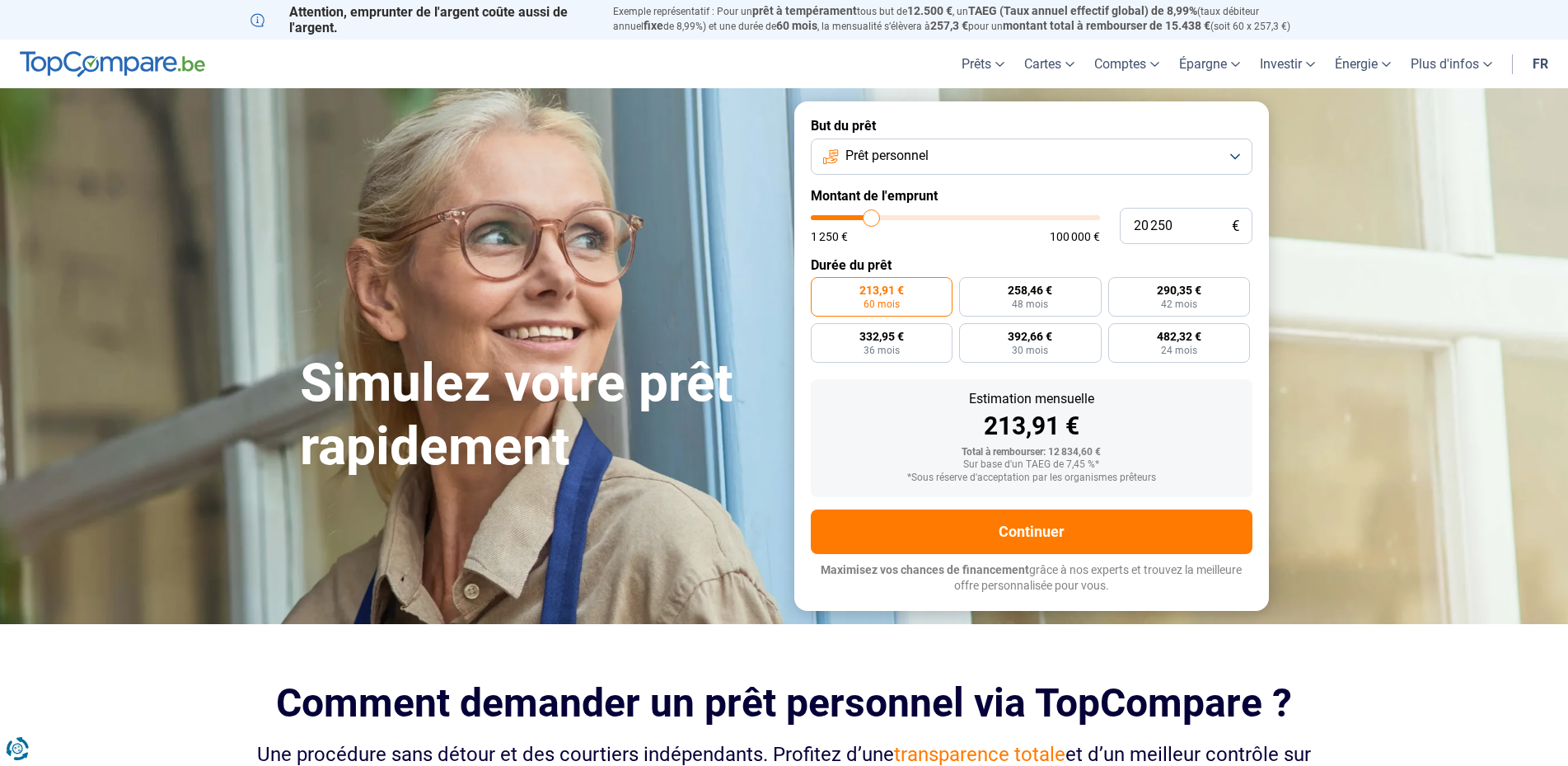
type input "20000"
type input "19 500"
type input "19500"
type input "19 250"
type input "19250"
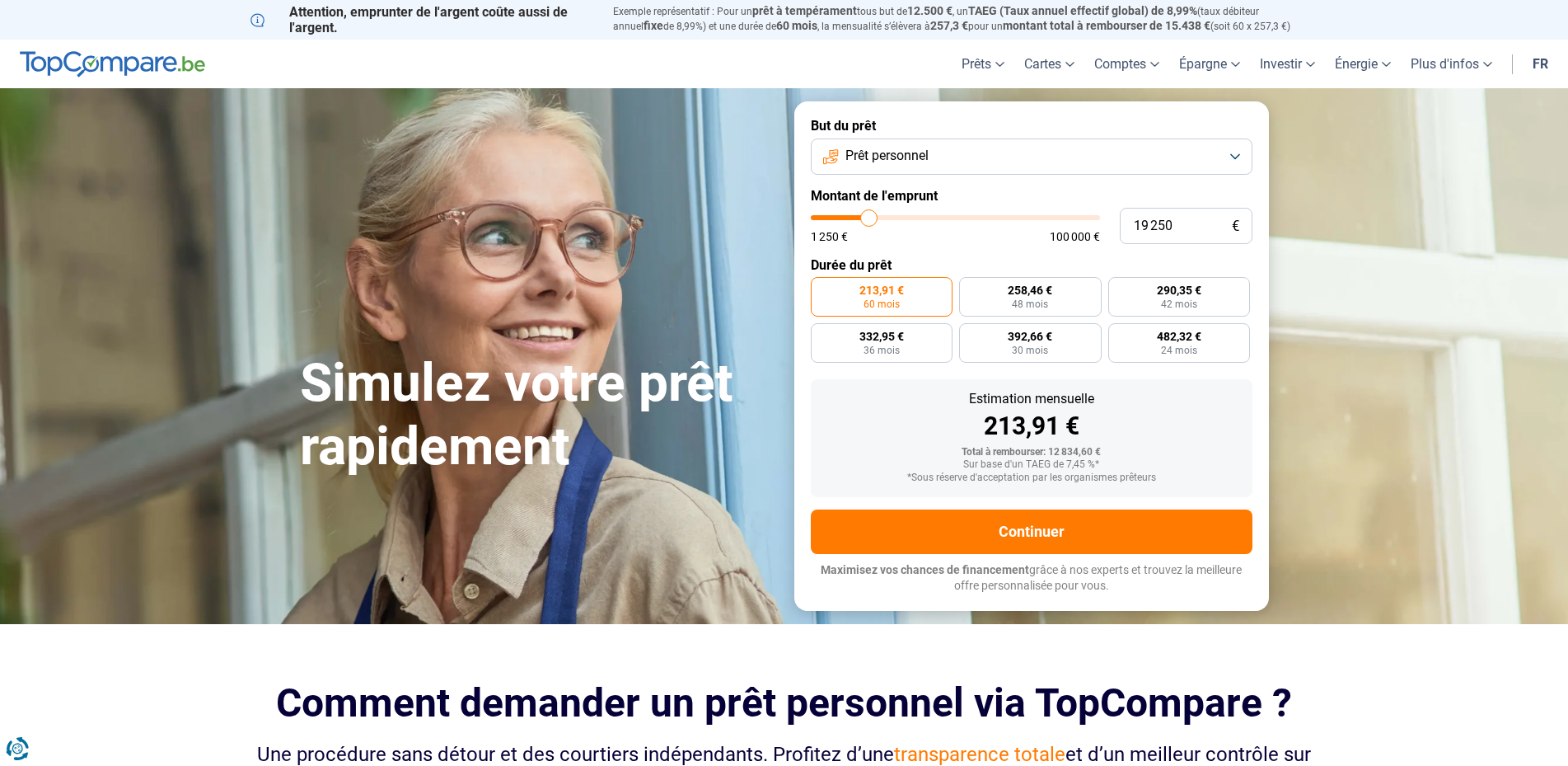
type input "19 000"
type input "19000"
type input "18 000"
type input "18000"
type input "17 500"
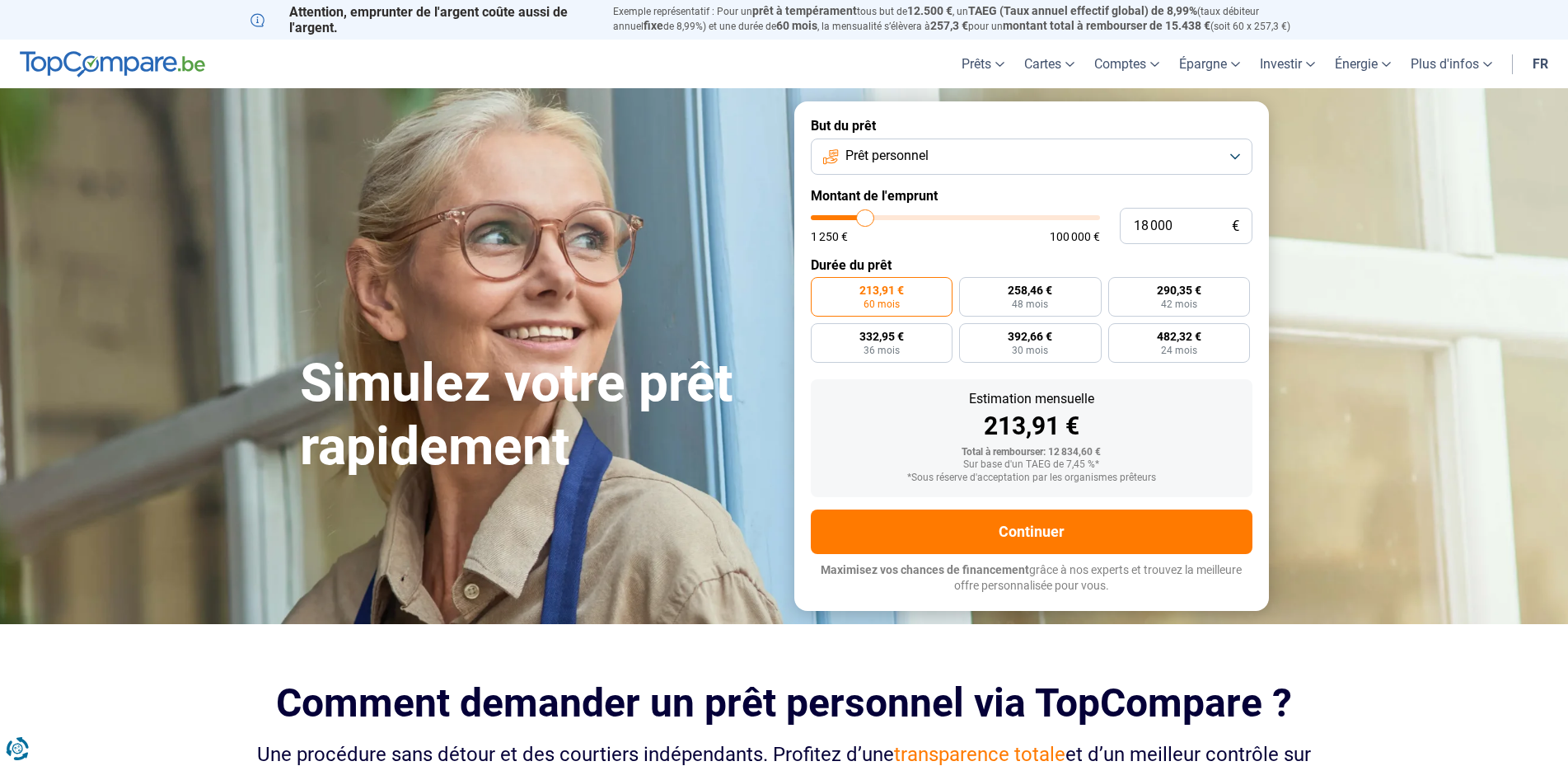
type input "17500"
type input "17 000"
type input "17000"
type input "16 000"
type input "16000"
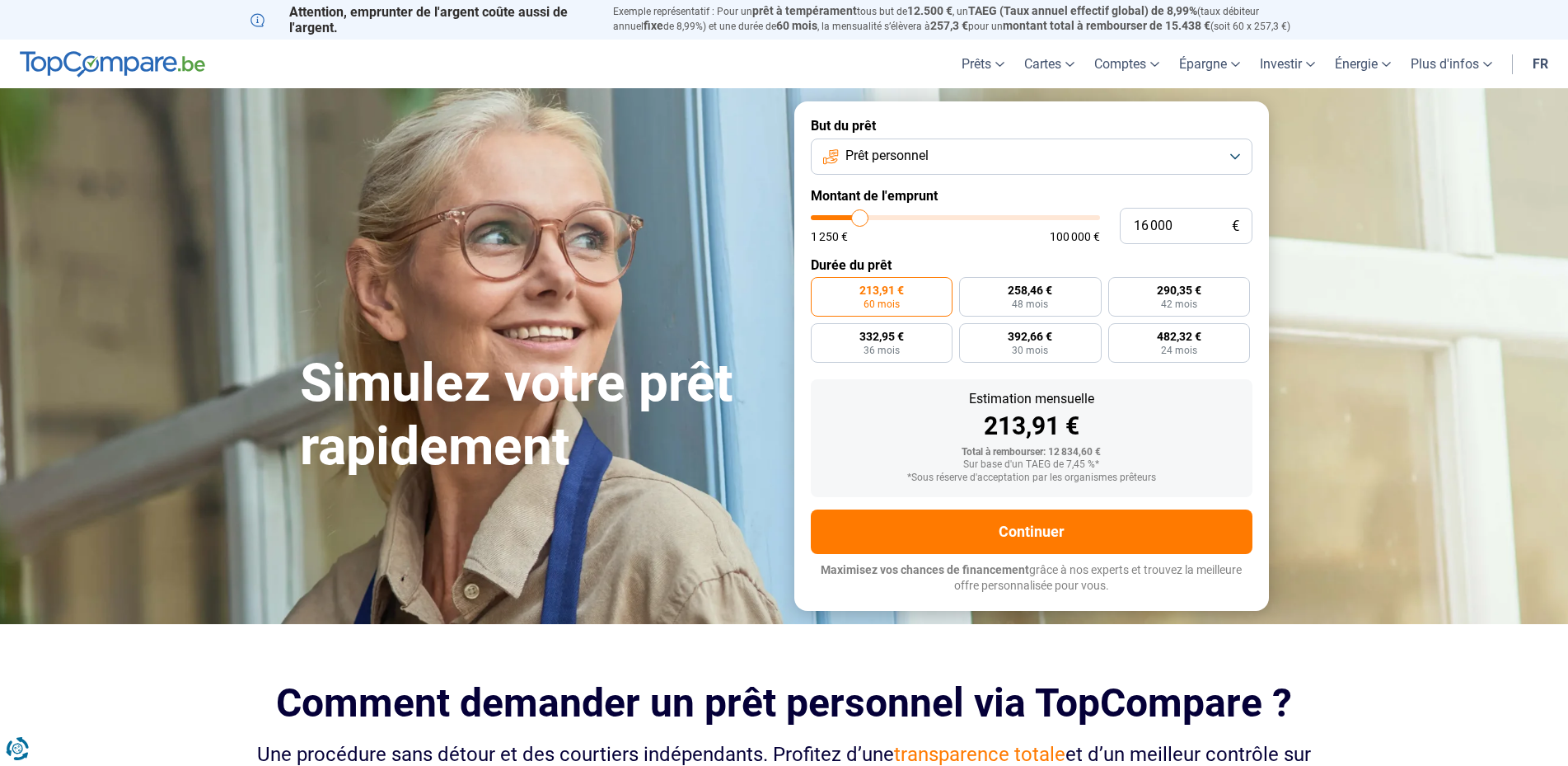
type input "15 750"
type input "15750"
type input "15 500"
type input "15500"
type input "15 000"
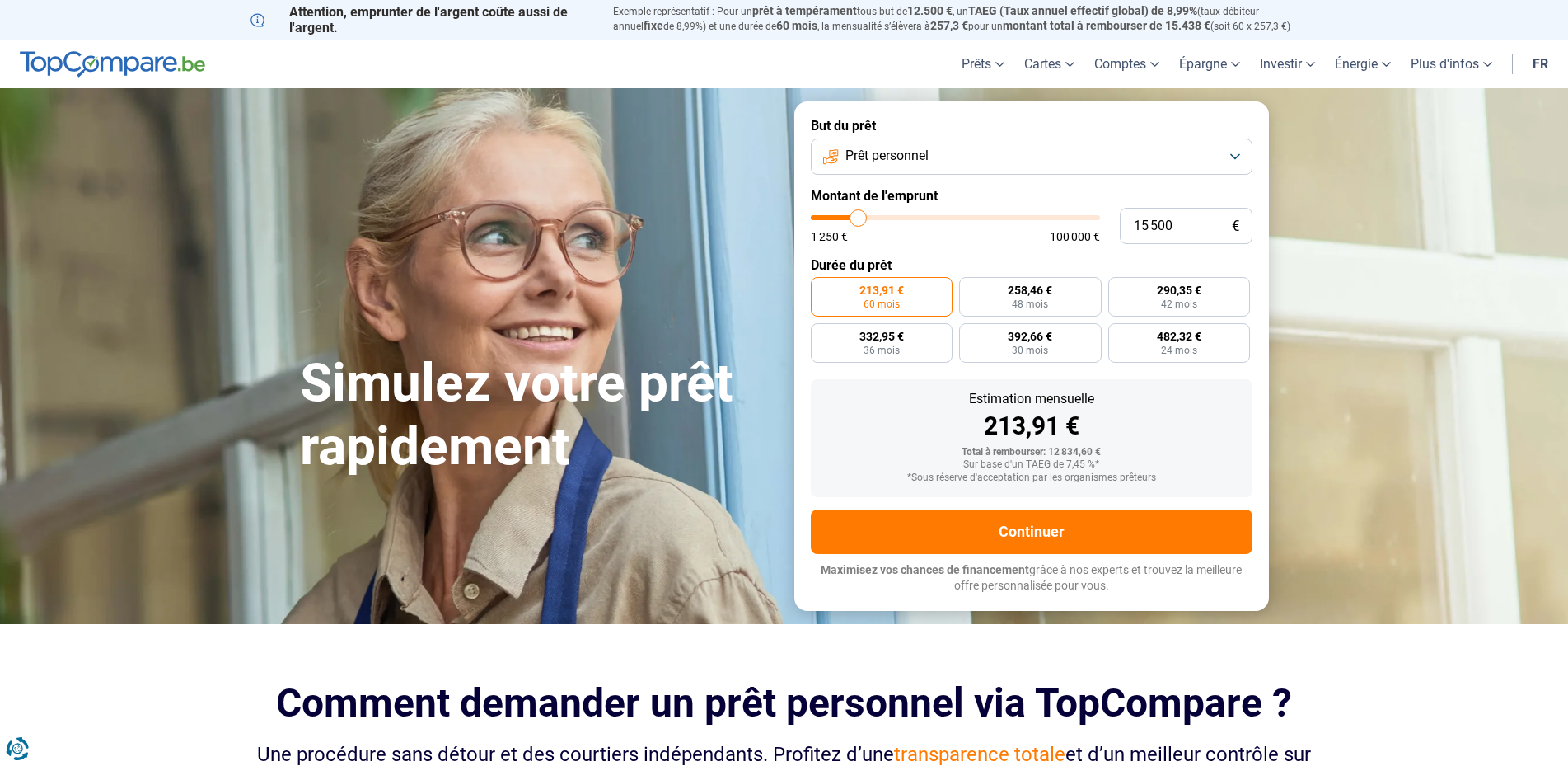
type input "15000"
type input "14 750"
type input "14750"
type input "14 250"
type input "14250"
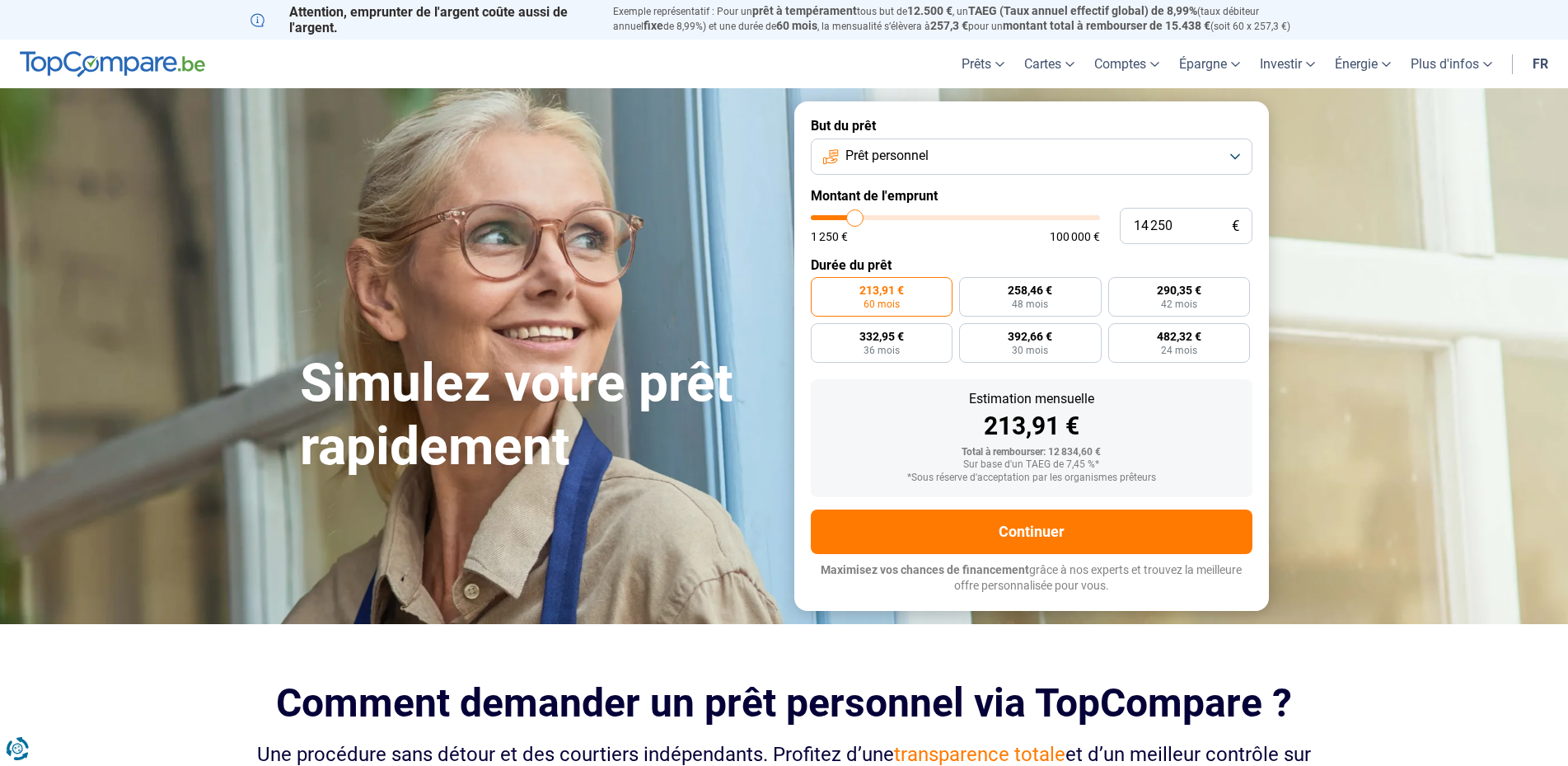
type input "14 000"
type input "14000"
type input "13 500"
type input "13500"
type input "13 250"
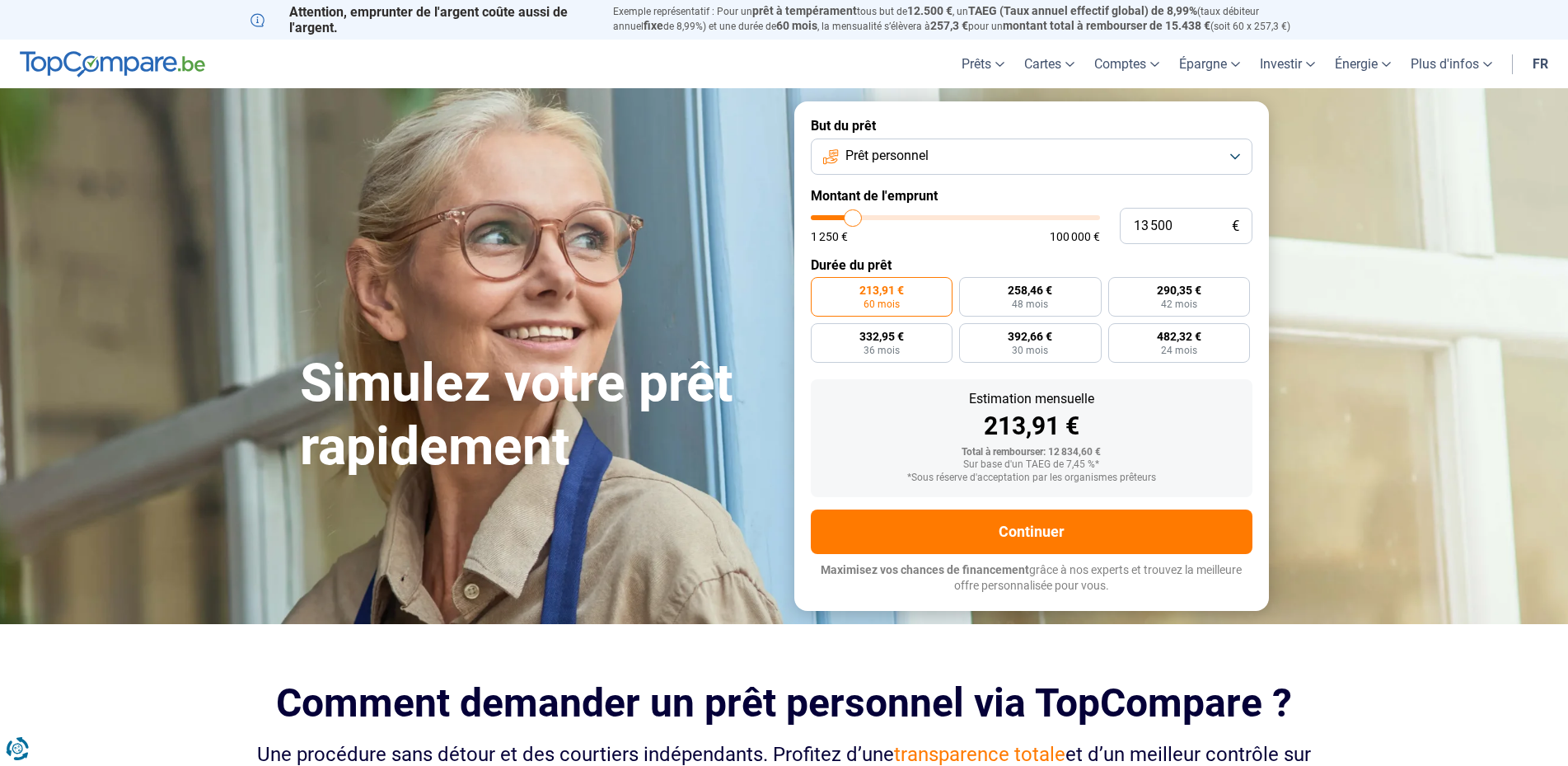
type input "13250"
type input "13 000"
type input "13000"
type input "12 750"
type input "12750"
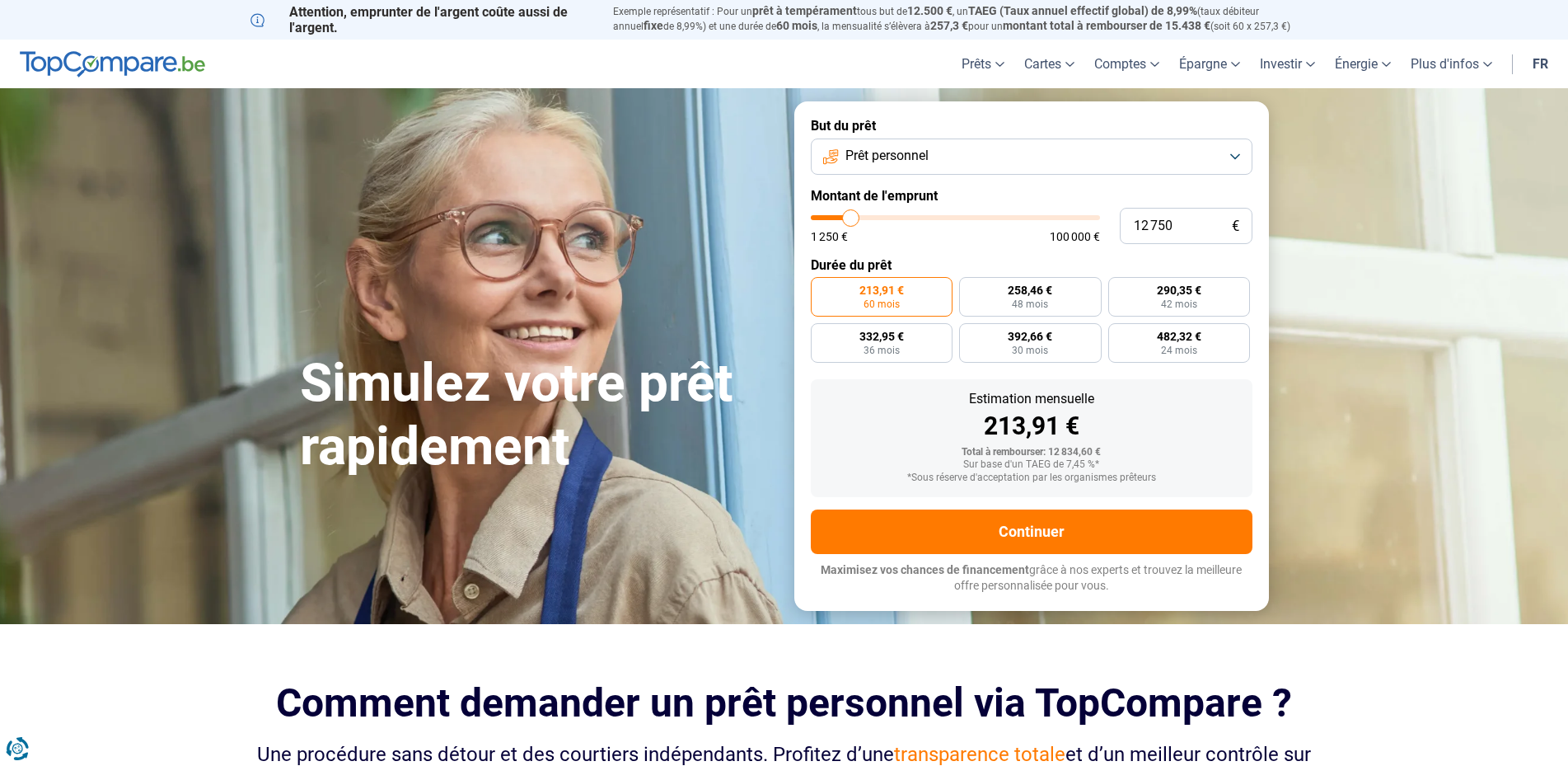
type input "12 500"
type input "12500"
click at [846, 215] on input "range" at bounding box center [955, 217] width 289 height 5
drag, startPoint x: 1181, startPoint y: 222, endPoint x: 1148, endPoint y: 220, distance: 33.1
click at [1148, 220] on input "11 250" at bounding box center [1186, 226] width 133 height 36
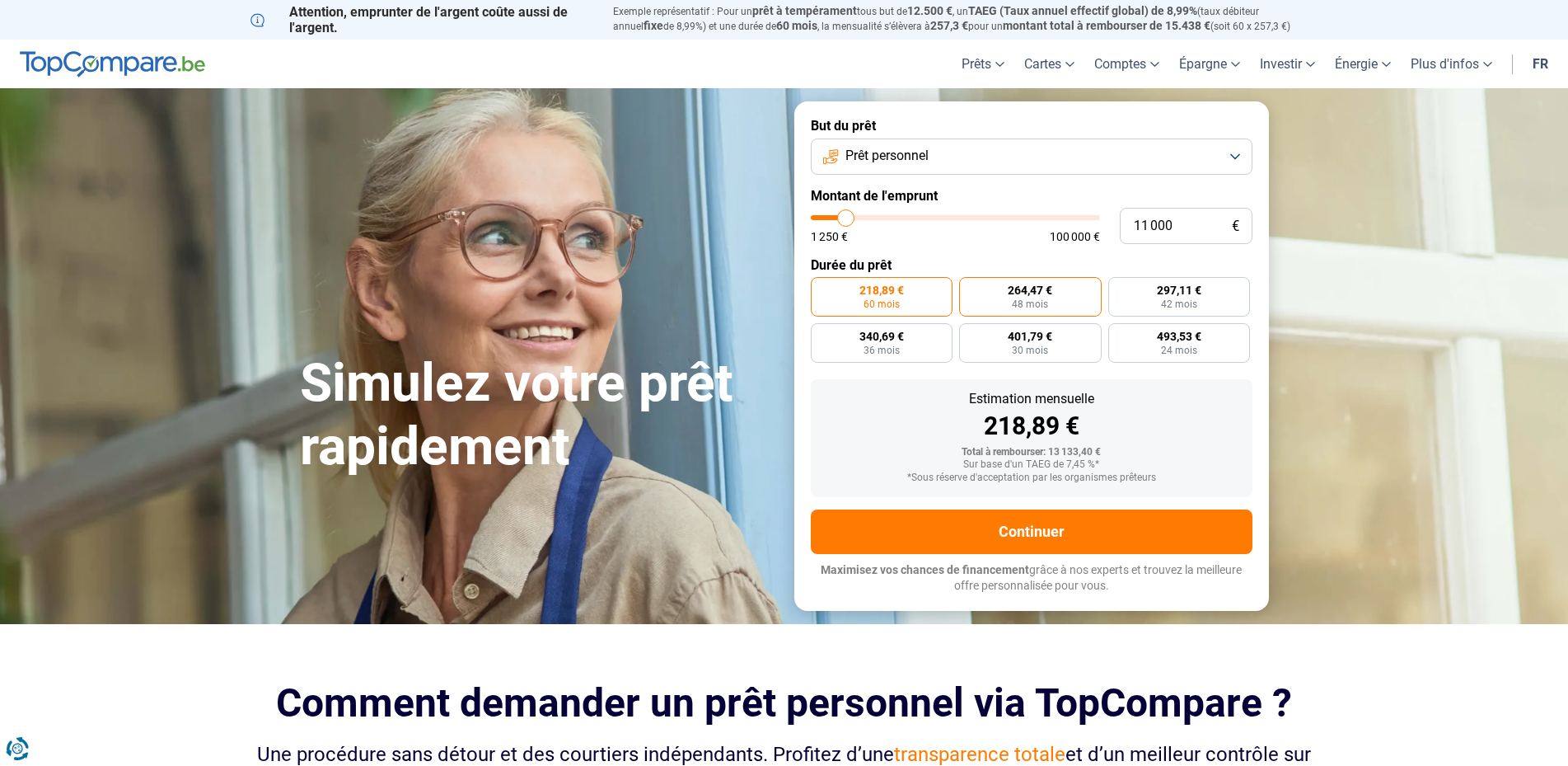
click at [1027, 300] on span "48 mois" at bounding box center [1030, 303] width 36 height 10
click at [969, 288] on input "264,47 € 48 mois" at bounding box center [965, 283] width 11 height 11
click at [1236, 157] on button "Prêt personnel" at bounding box center [1031, 156] width 442 height 36
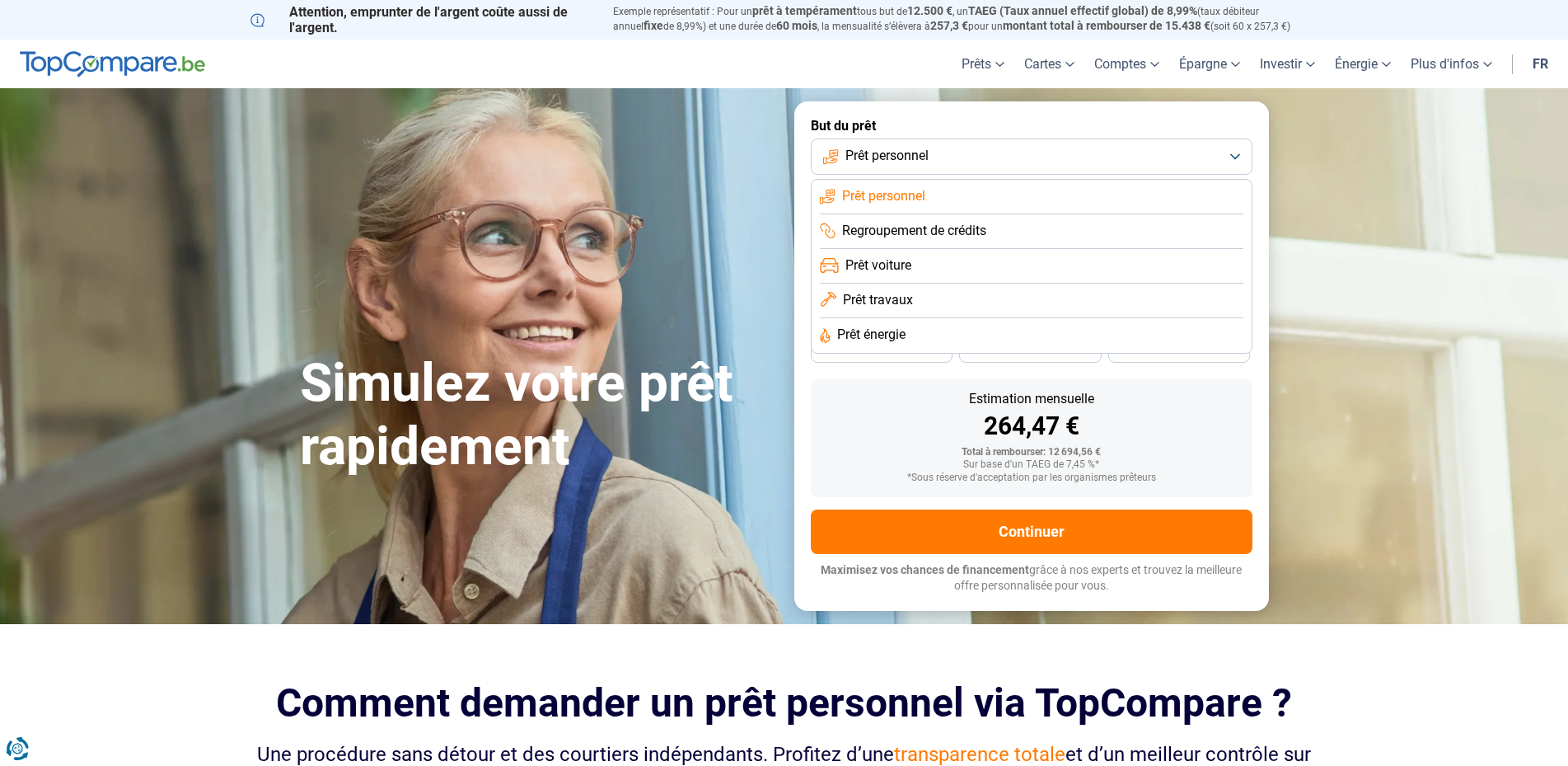
click at [1236, 157] on button "Prêt personnel" at bounding box center [1031, 156] width 442 height 36
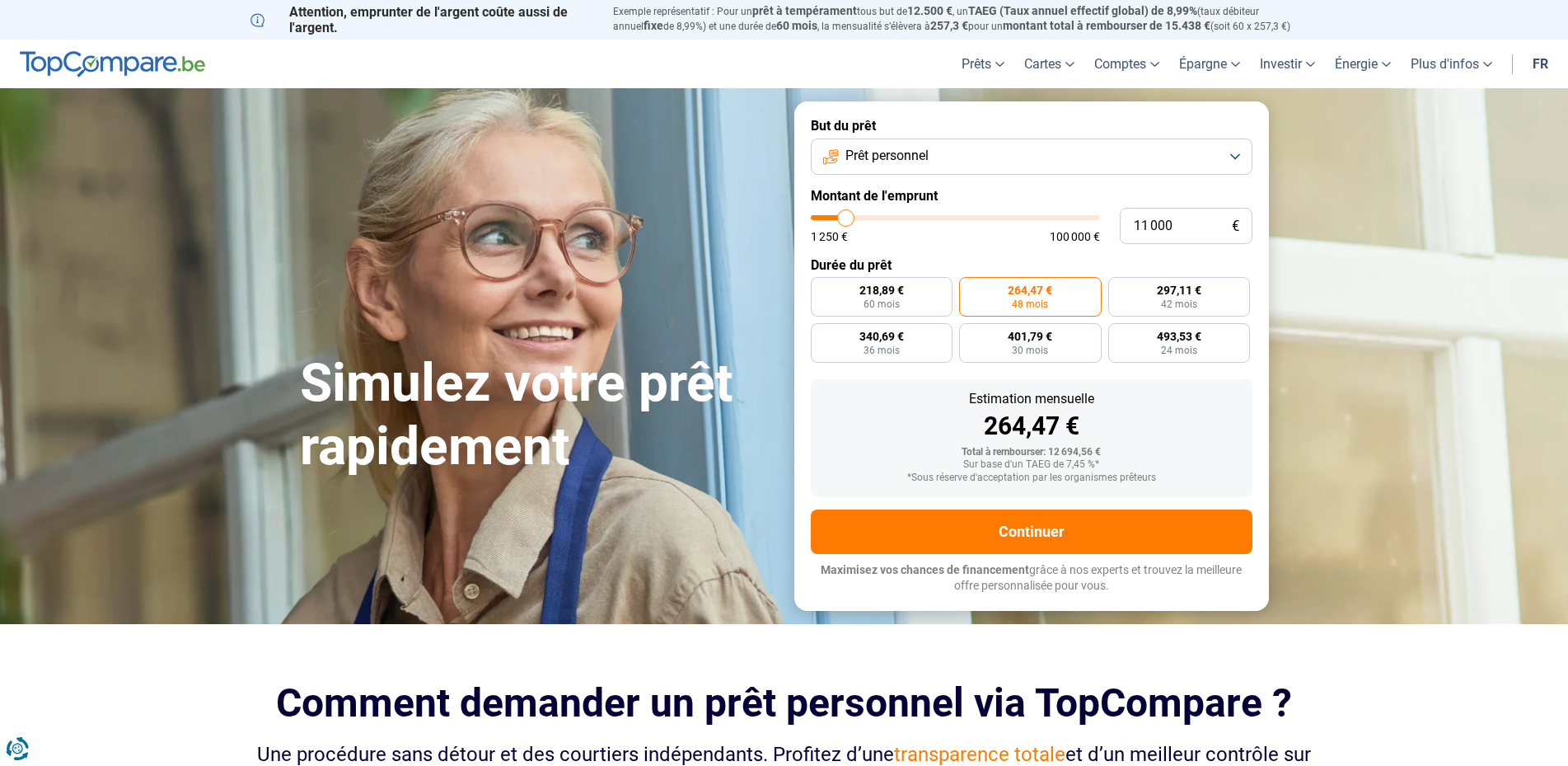
click at [1236, 157] on button "Prêt personnel" at bounding box center [1031, 156] width 442 height 36
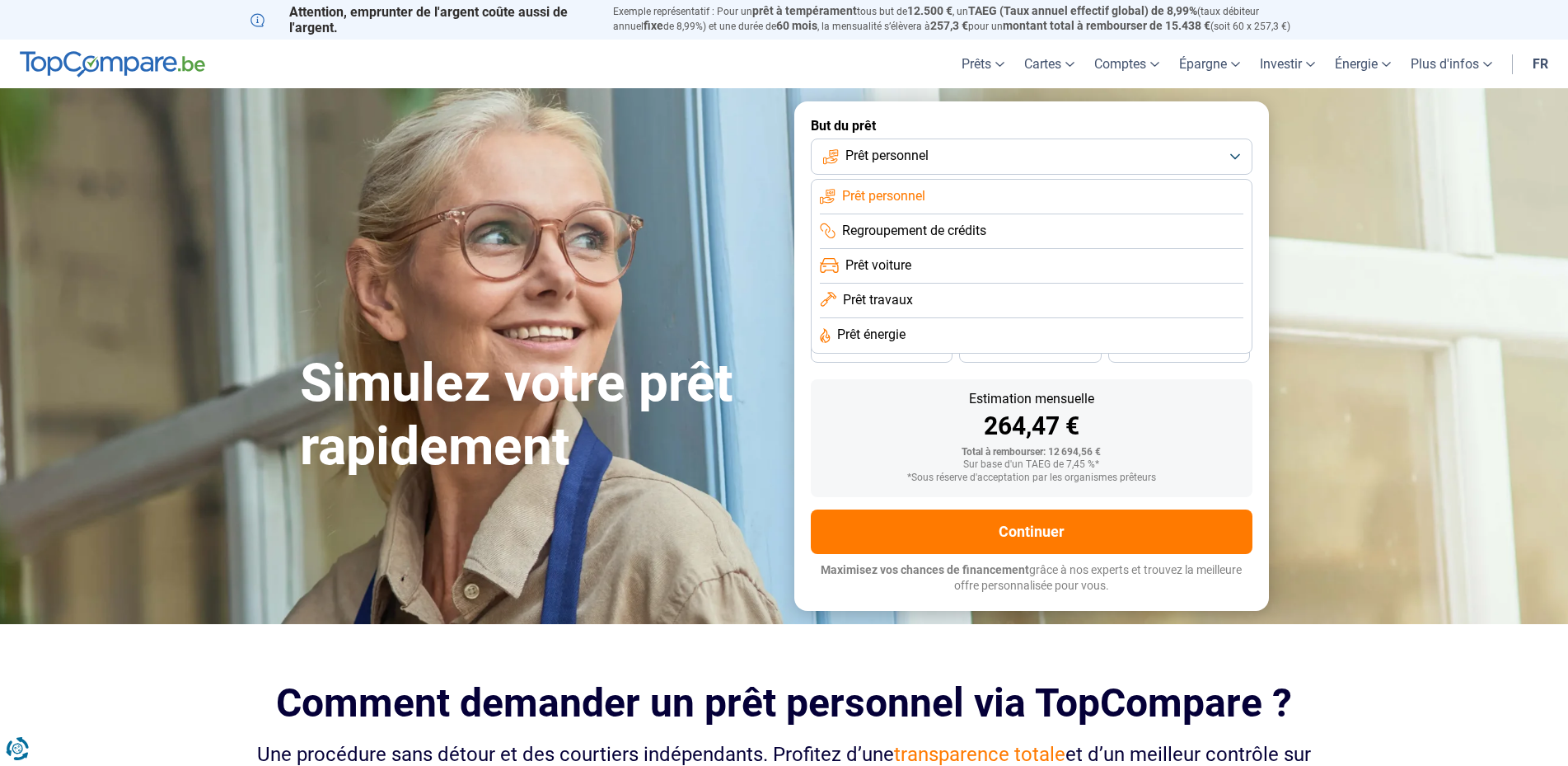
click at [888, 294] on span "Prêt travaux" at bounding box center [878, 300] width 70 height 18
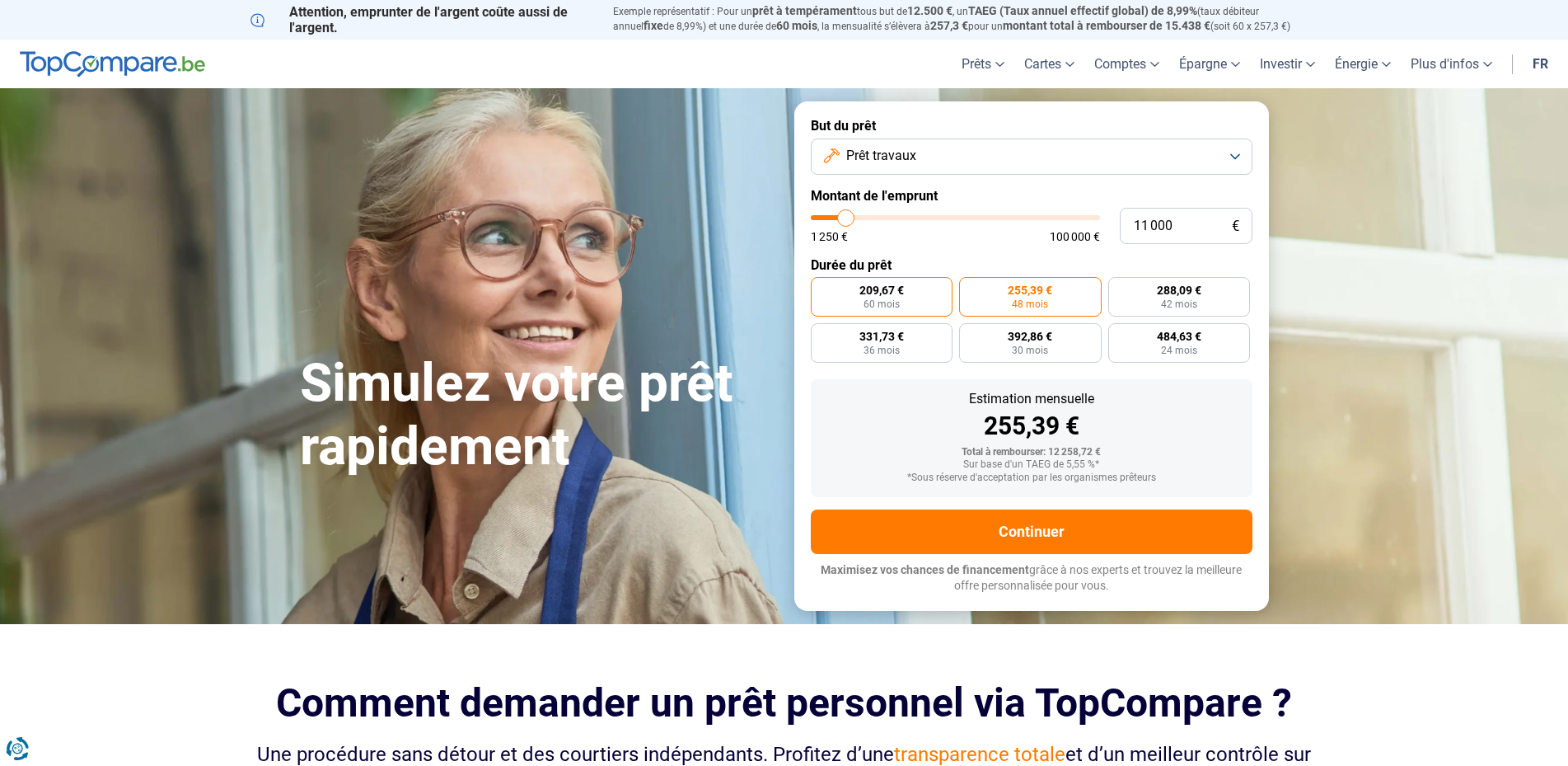
click at [889, 288] on span "209,67 €" at bounding box center [881, 290] width 45 height 12
click at [821, 288] on input "209,67 € 60 mois" at bounding box center [816, 283] width 11 height 11
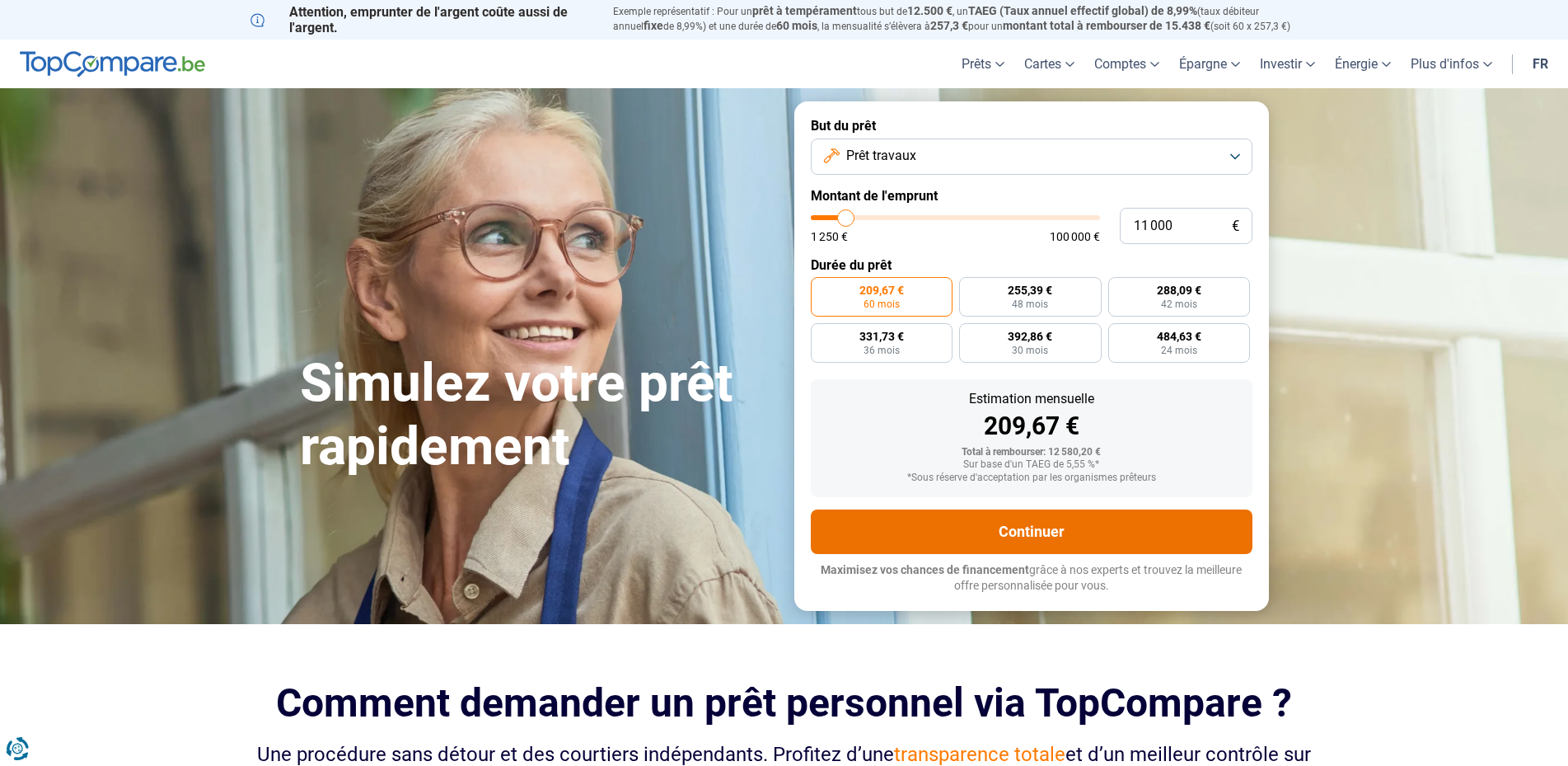
click at [1093, 534] on button "Continuer" at bounding box center [1031, 531] width 442 height 45
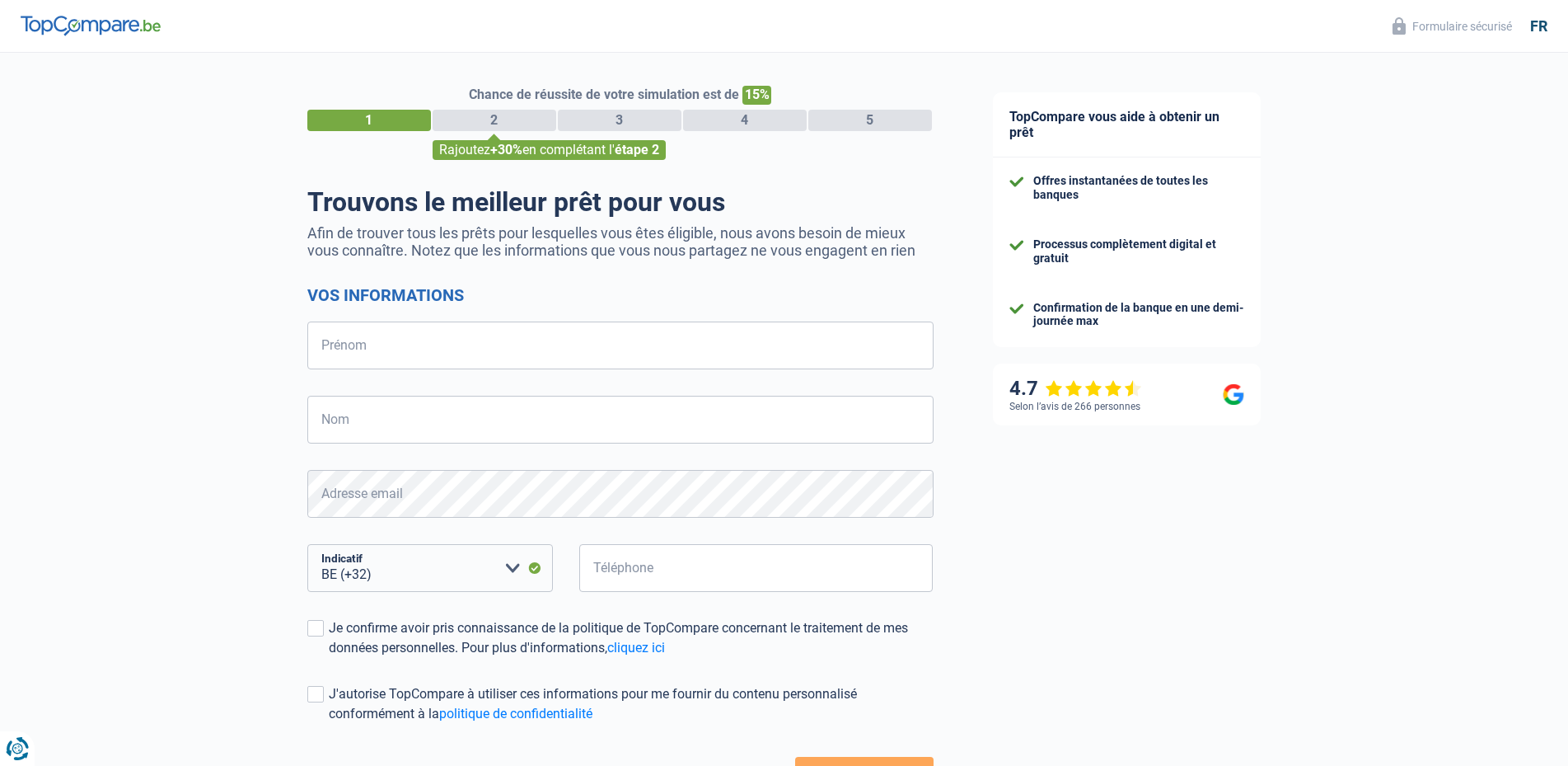
select select "32"
click at [382, 334] on input "Prénom" at bounding box center [620, 345] width 626 height 48
type input "[PERSON_NAME]"
click at [352, 430] on input "Nom" at bounding box center [620, 419] width 626 height 48
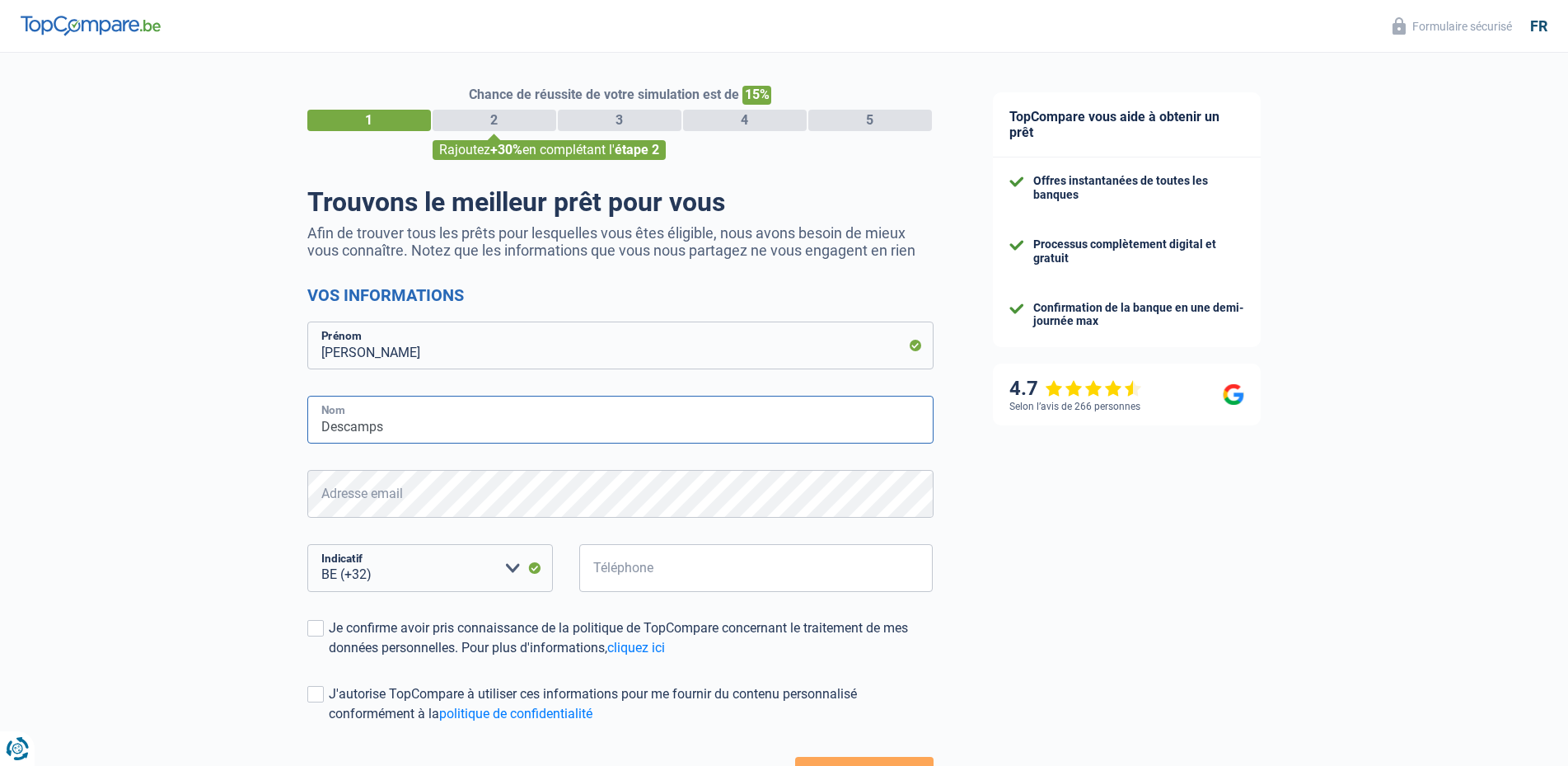
type input "Descamps"
